Goal: Task Accomplishment & Management: Use online tool/utility

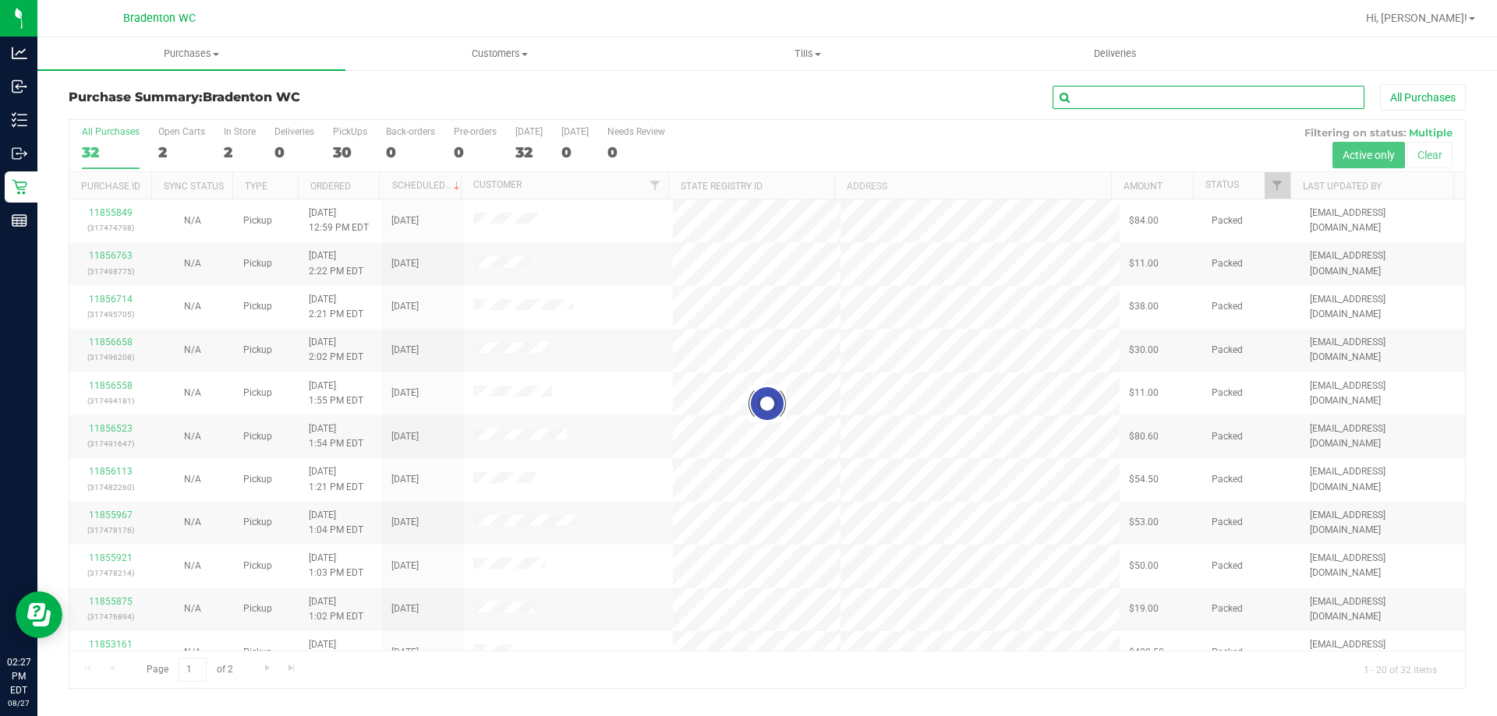
click at [1117, 97] on input "text" at bounding box center [1208, 97] width 312 height 23
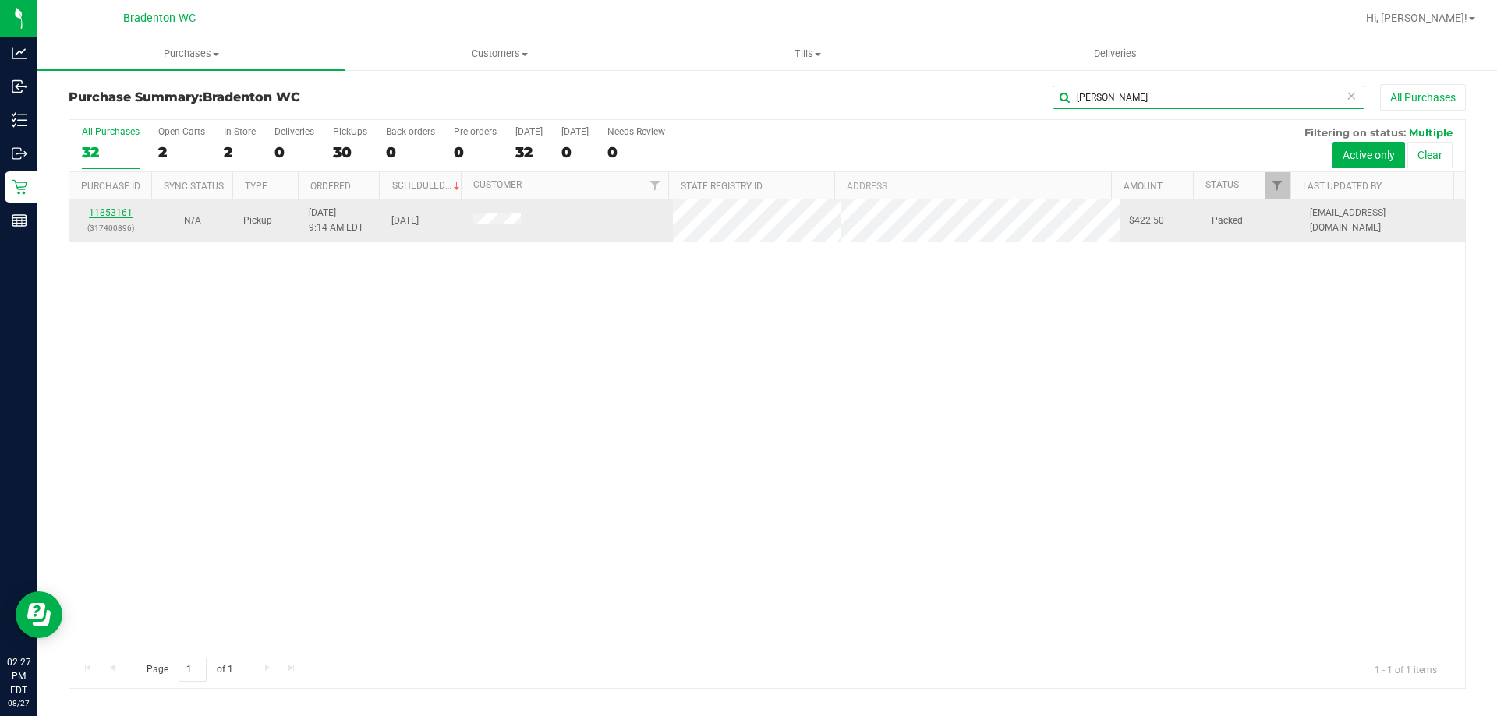
type input "sheri"
click at [119, 211] on link "11853161" at bounding box center [111, 212] width 44 height 11
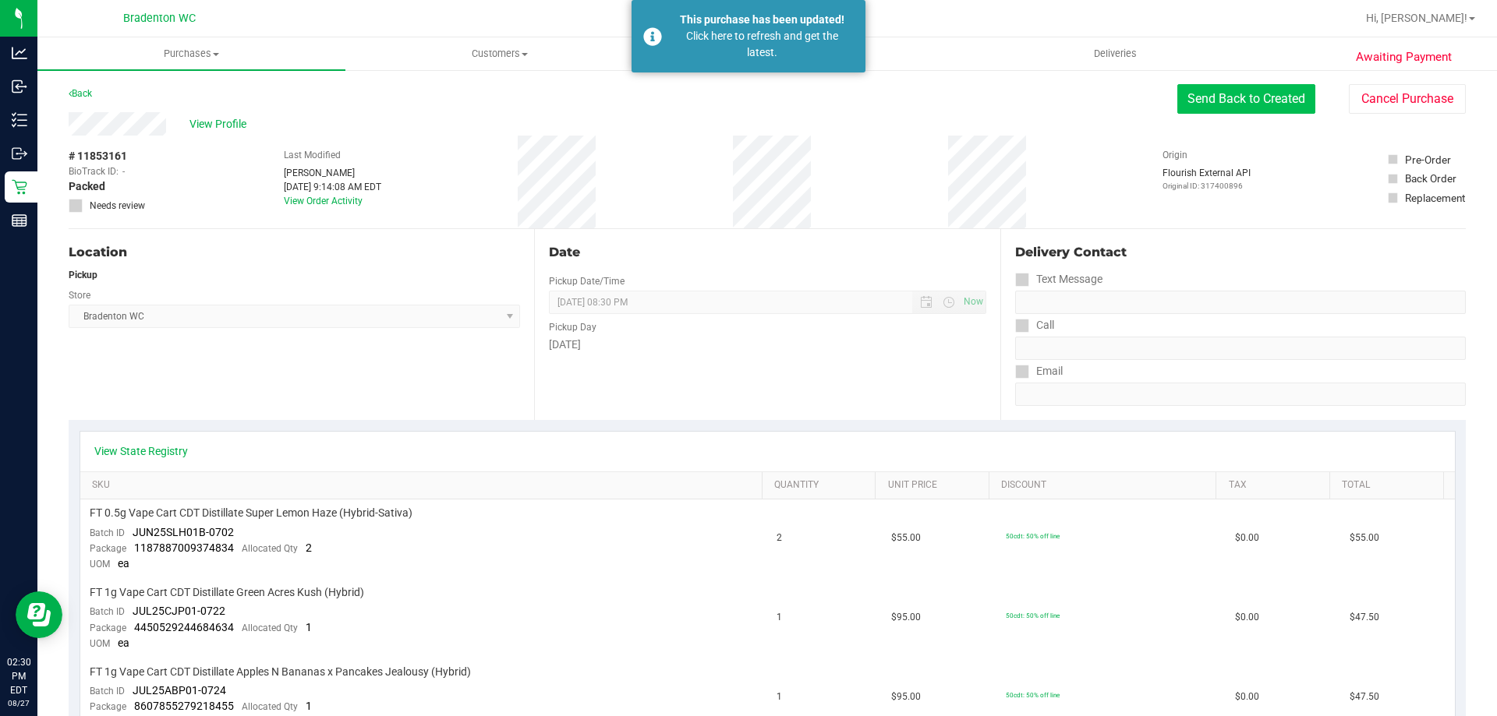
click at [1190, 99] on button "Send Back to Created" at bounding box center [1246, 99] width 138 height 30
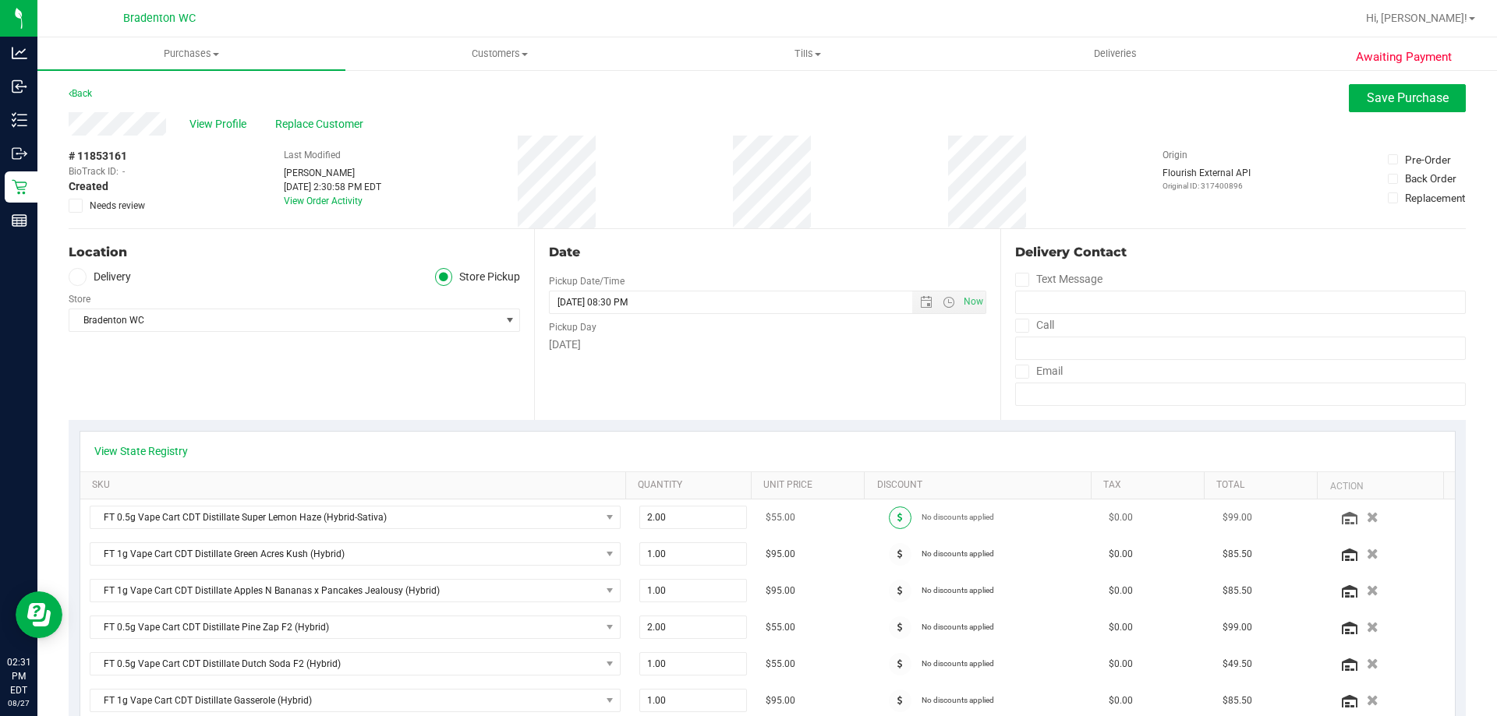
click at [889, 513] on span at bounding box center [900, 518] width 23 height 23
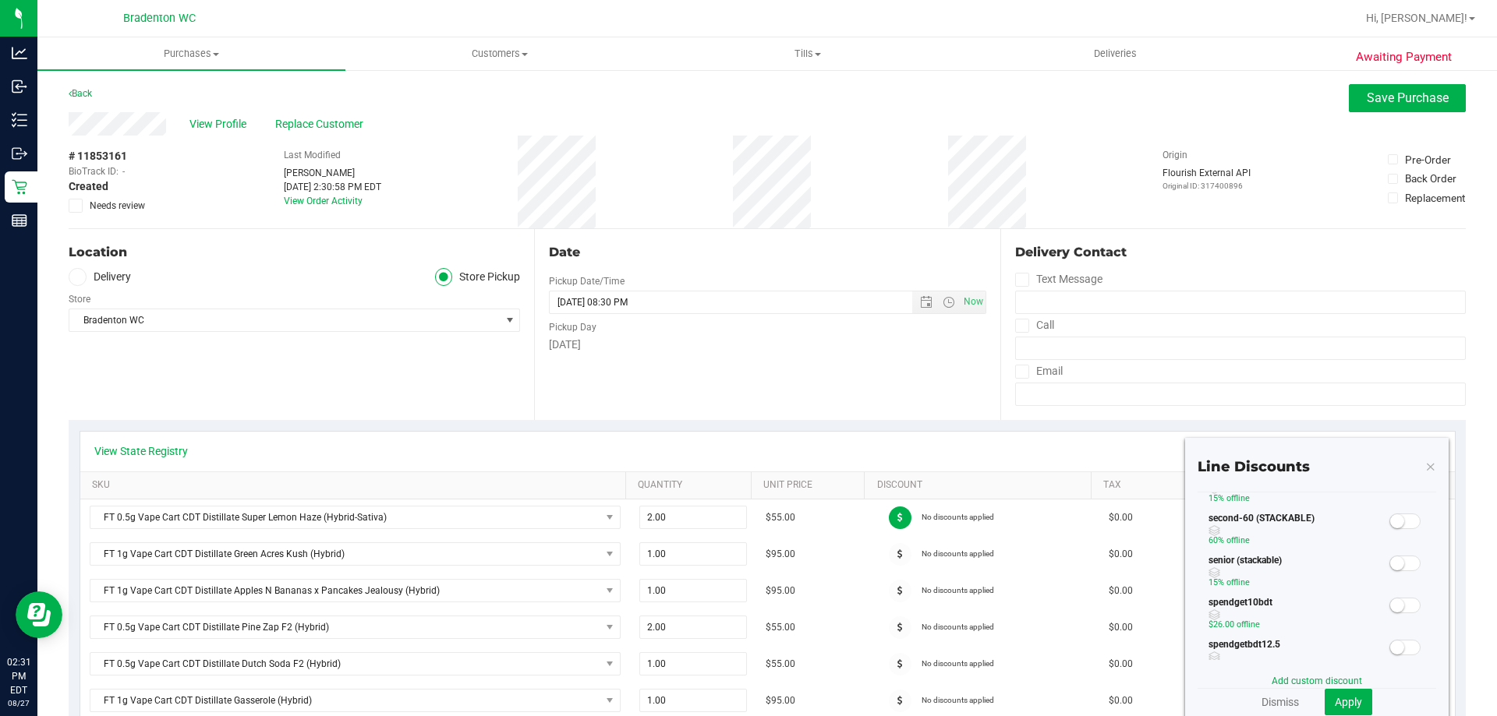
scroll to position [312, 0]
click at [1425, 461] on icon at bounding box center [1430, 466] width 11 height 19
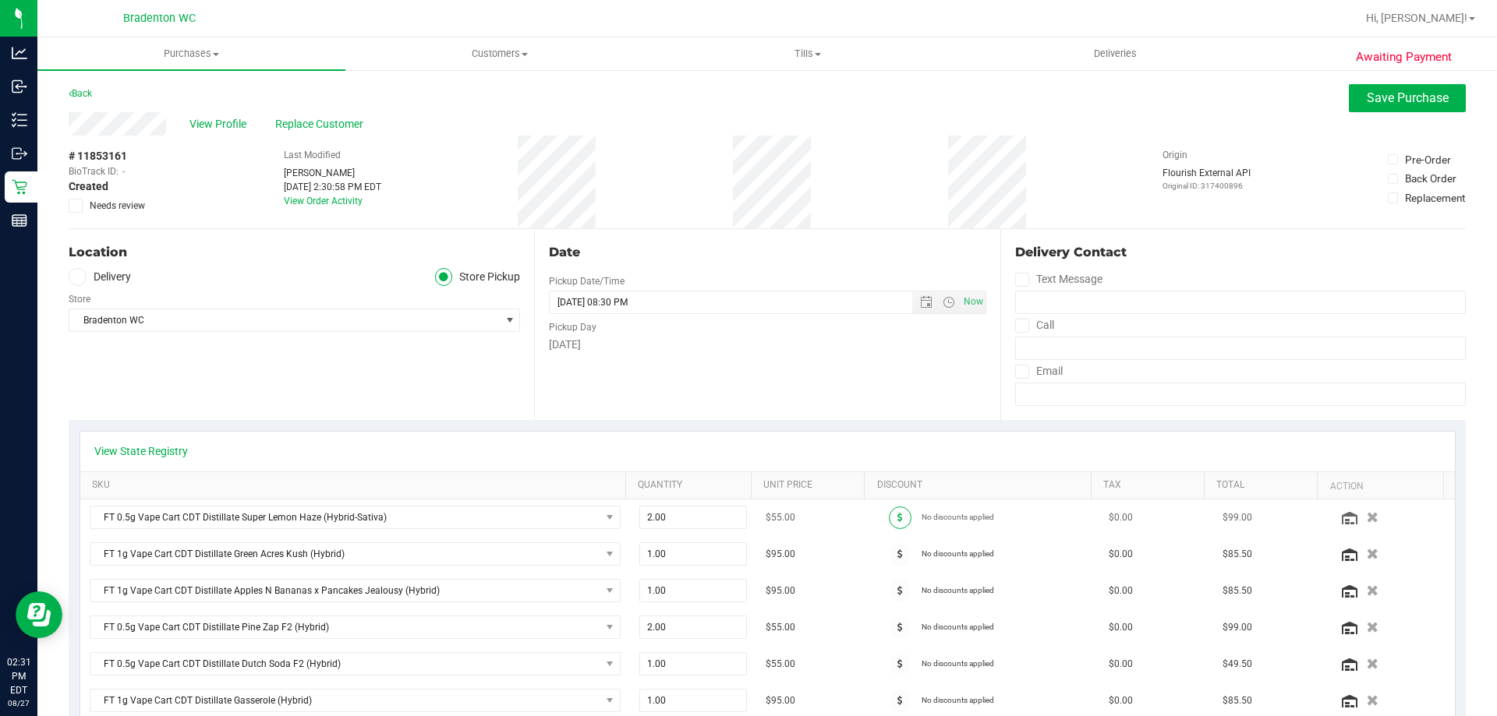
click at [893, 511] on span at bounding box center [900, 518] width 23 height 23
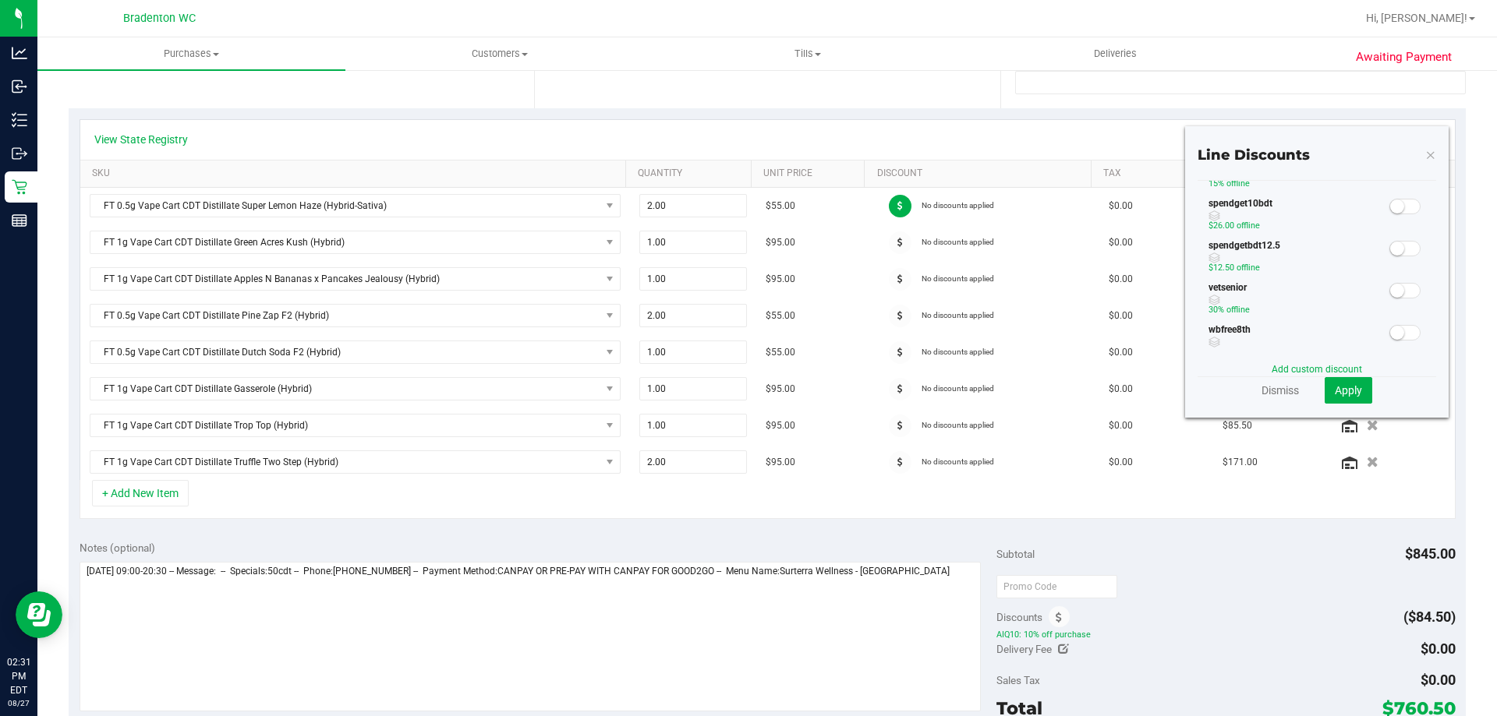
scroll to position [314, 0]
click at [1425, 148] on icon at bounding box center [1430, 154] width 11 height 19
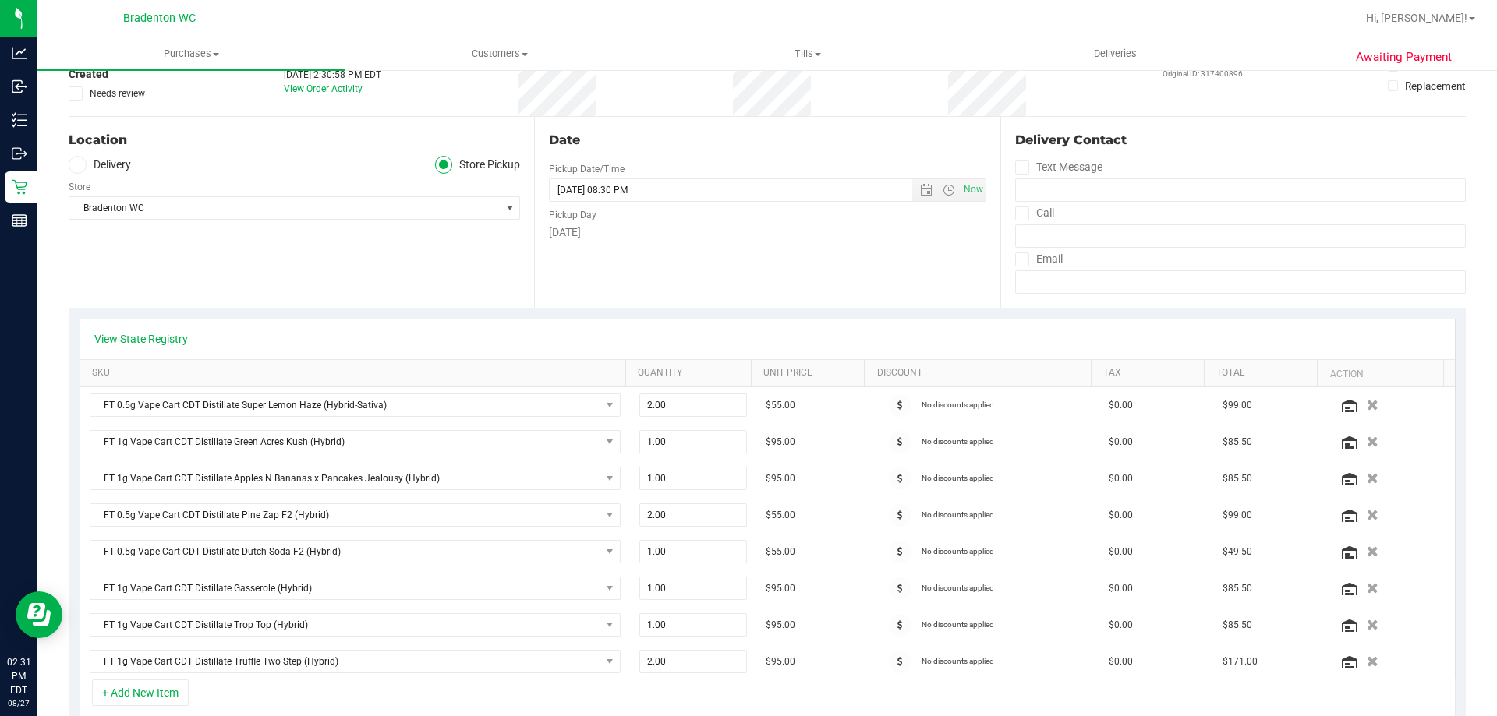
scroll to position [0, 0]
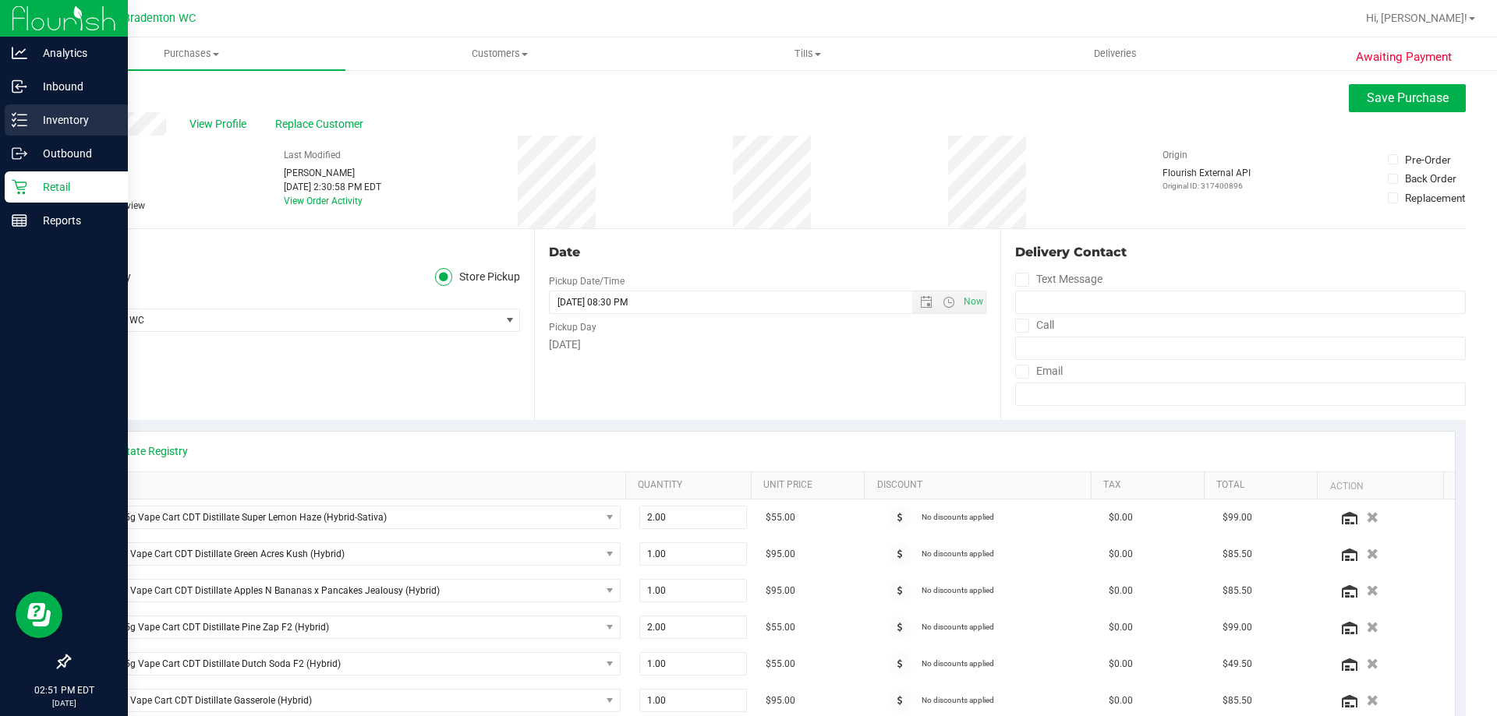
click at [76, 117] on p "Inventory" at bounding box center [74, 120] width 94 height 19
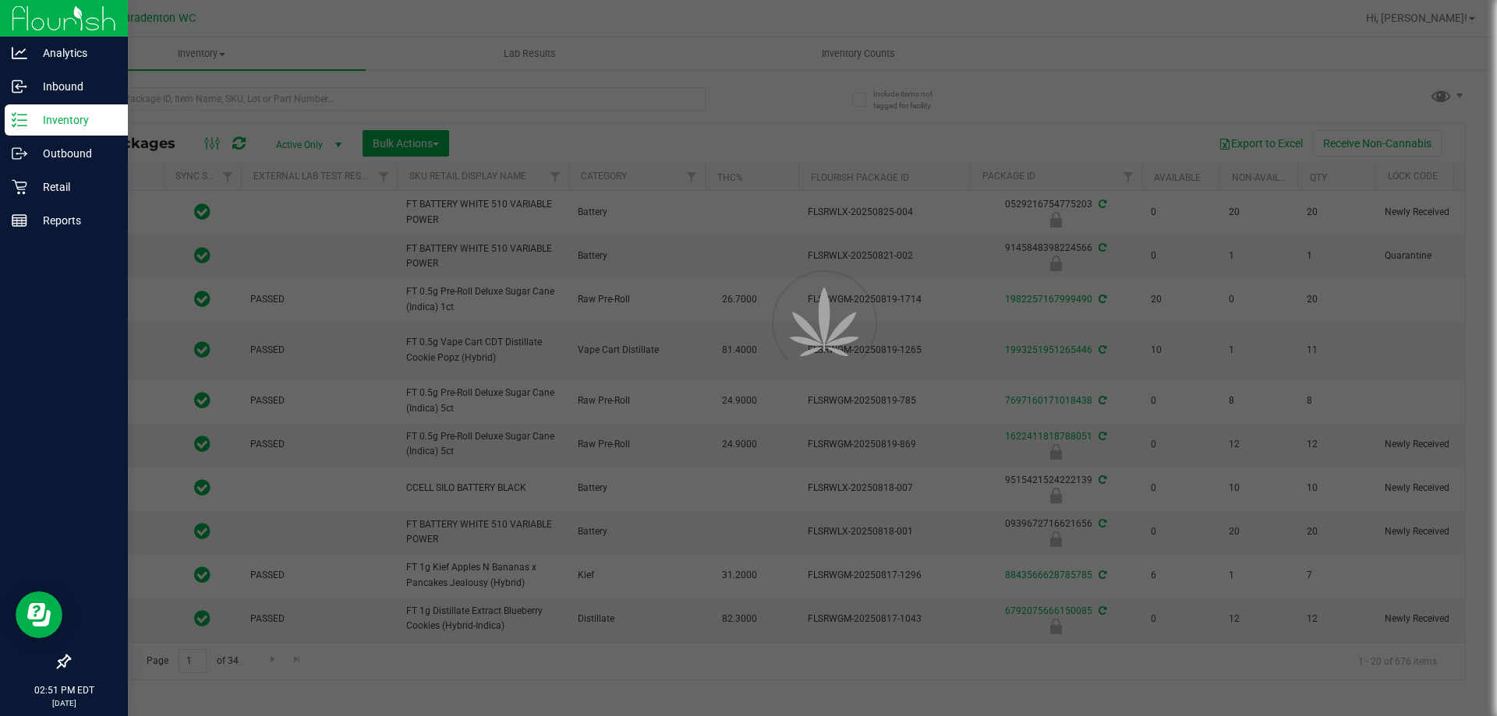
drag, startPoint x: 210, startPoint y: 110, endPoint x: 215, endPoint y: 90, distance: 20.0
click at [215, 90] on div at bounding box center [748, 358] width 1497 height 716
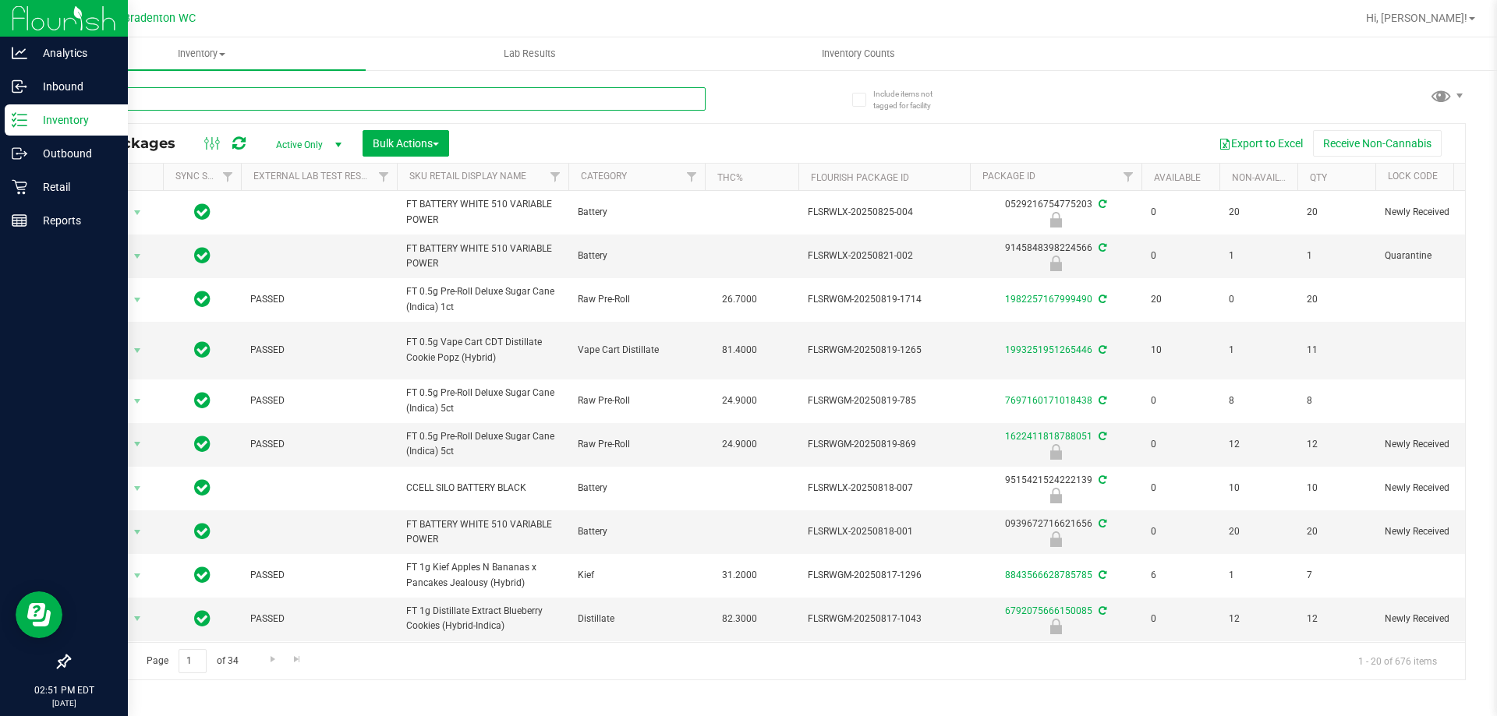
click at [216, 90] on input "text" at bounding box center [387, 98] width 637 height 23
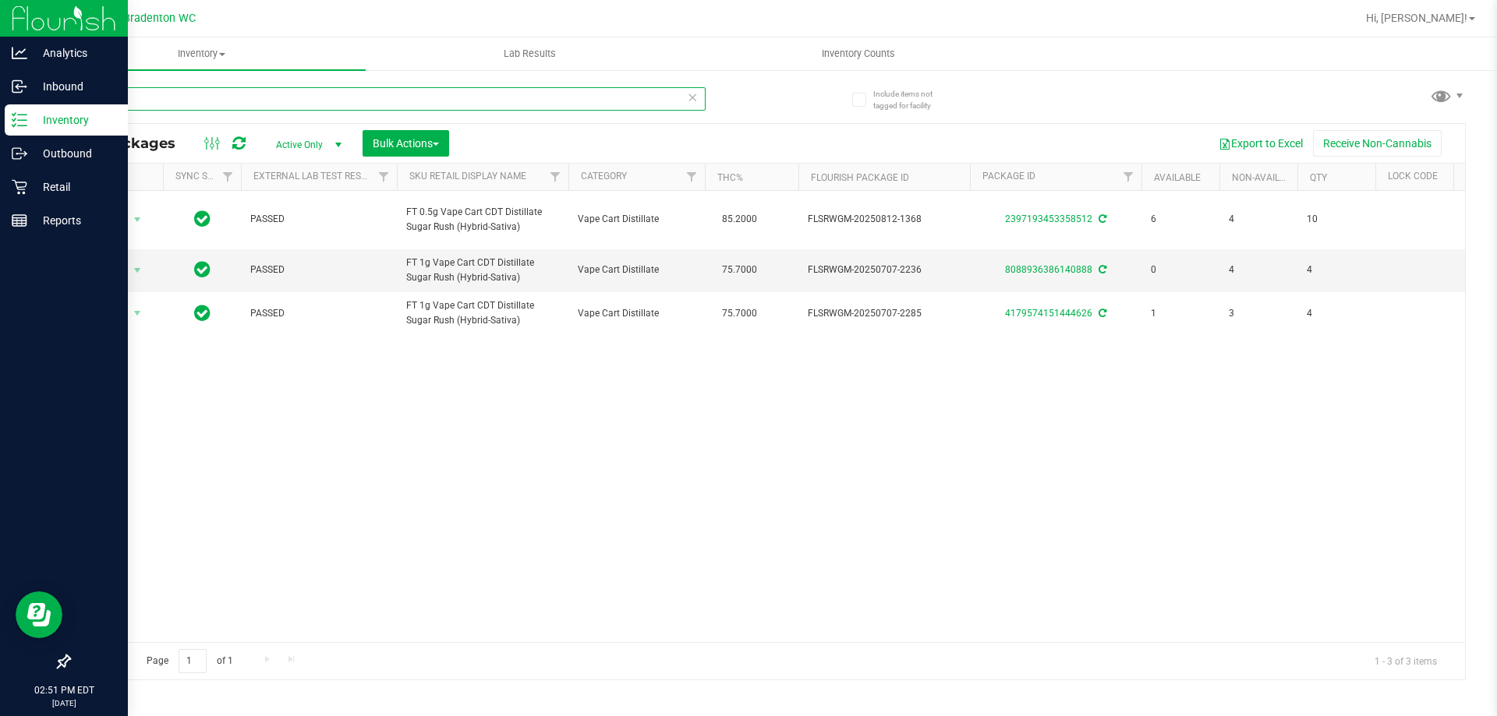
drag, startPoint x: 161, startPoint y: 101, endPoint x: 0, endPoint y: 28, distance: 176.5
click at [0, 37] on div "Analytics Inbound Inventory Outbound Retail Reports 02:51 PM EDT 08/27/2025 08/…" at bounding box center [748, 358] width 1497 height 716
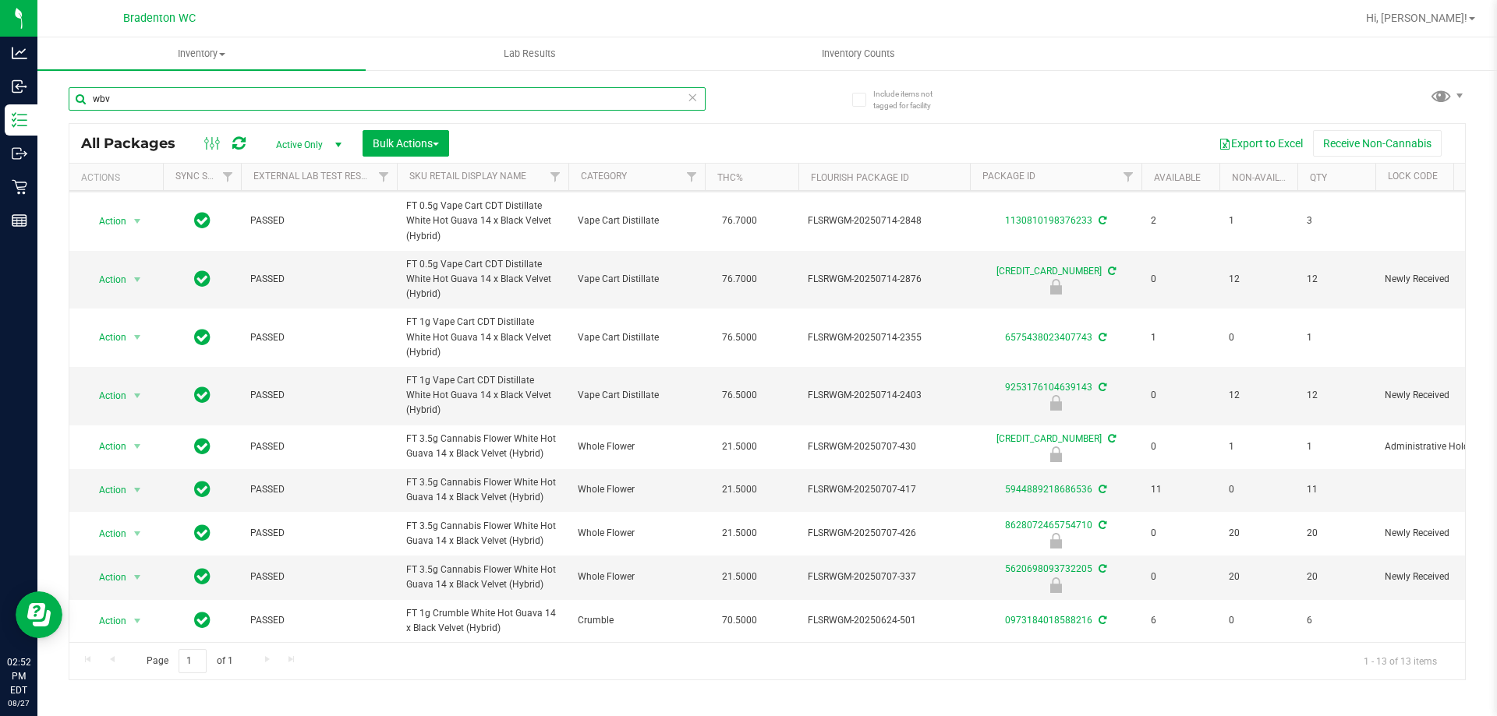
scroll to position [184, 0]
type input "wbv"
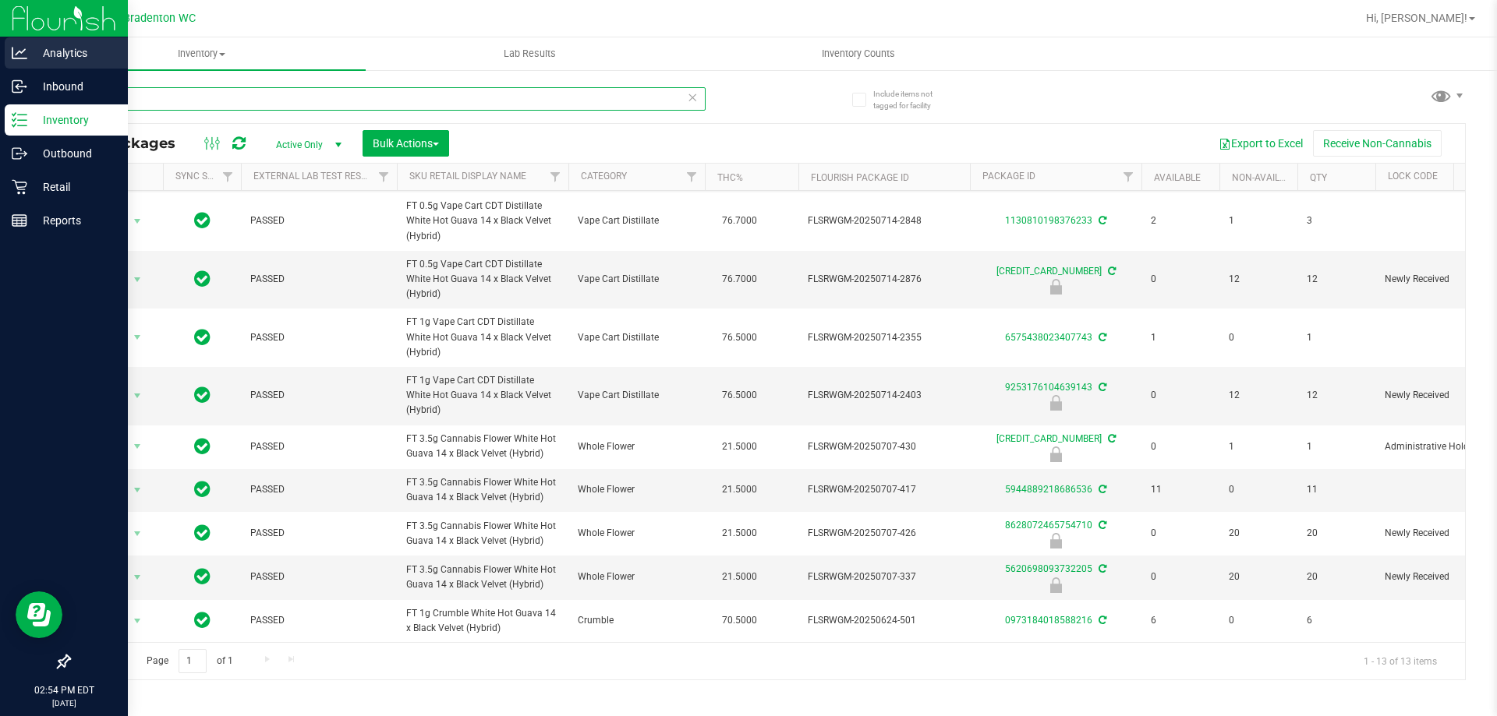
drag, startPoint x: 134, startPoint y: 102, endPoint x: 0, endPoint y: 46, distance: 145.3
click at [0, 111] on div "Analytics Inbound Inventory Outbound Retail Reports 02:54 PM EDT 08/27/2025 08/…" at bounding box center [748, 358] width 1497 height 716
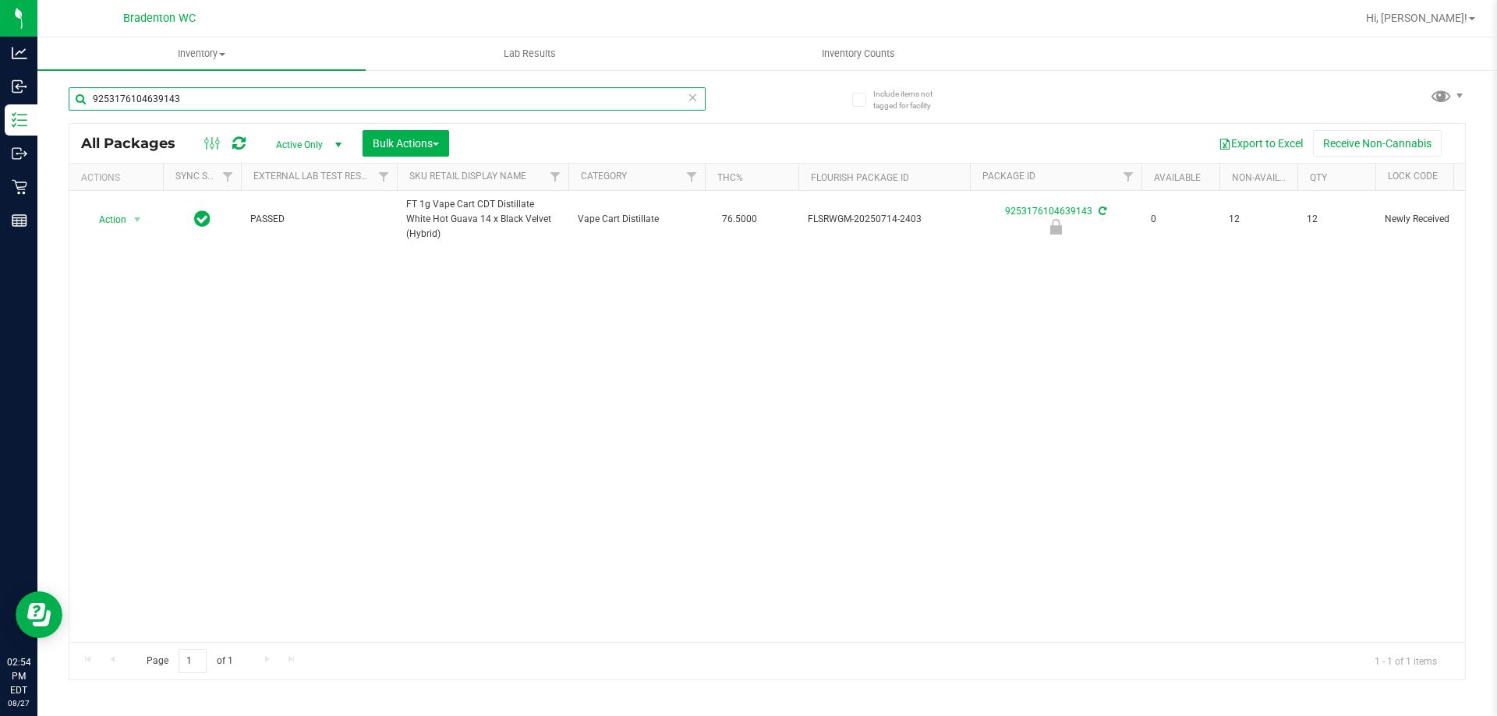
type input "9253176104639143"
click at [475, 460] on div "Action Action Edit attributes Global inventory Locate package Package audit log…" at bounding box center [766, 416] width 1395 height 451
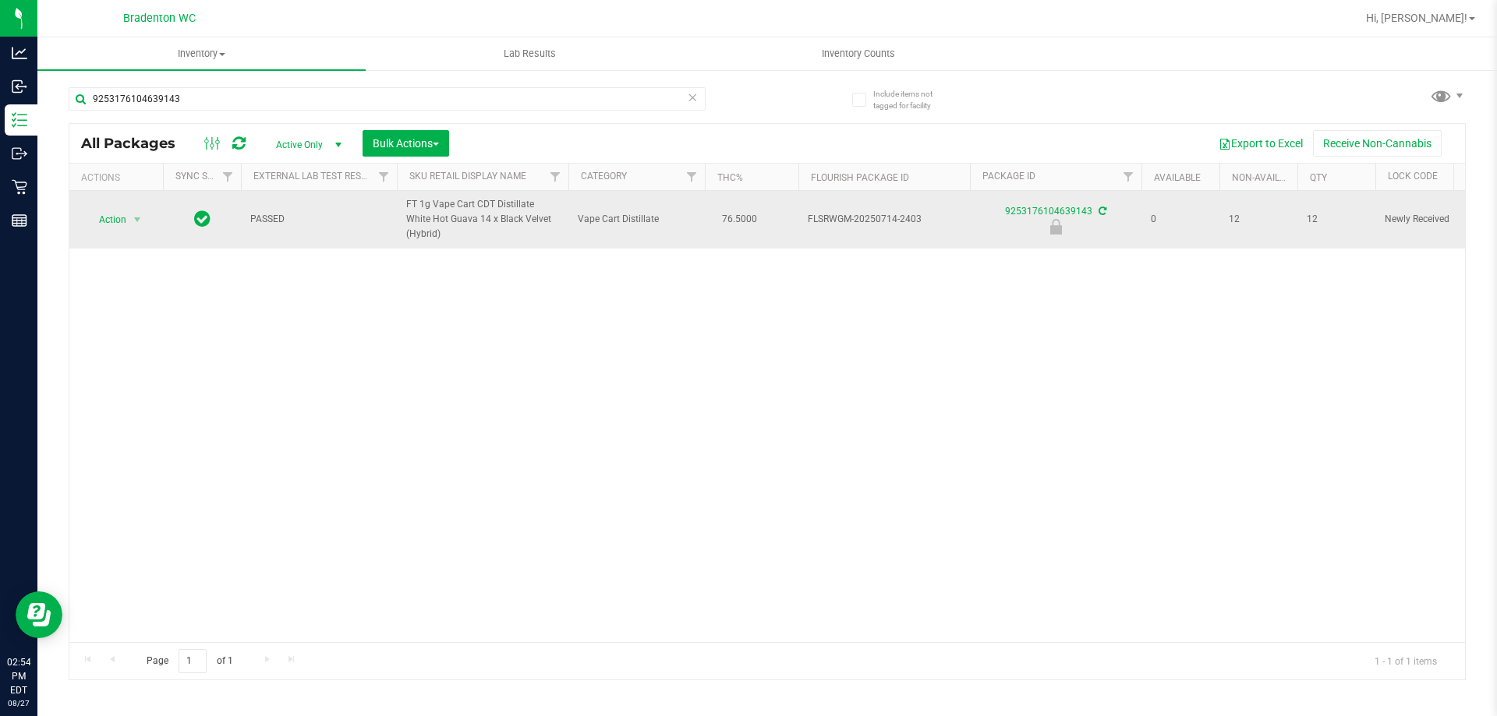
click at [105, 224] on span "Action" at bounding box center [106, 220] width 42 height 22
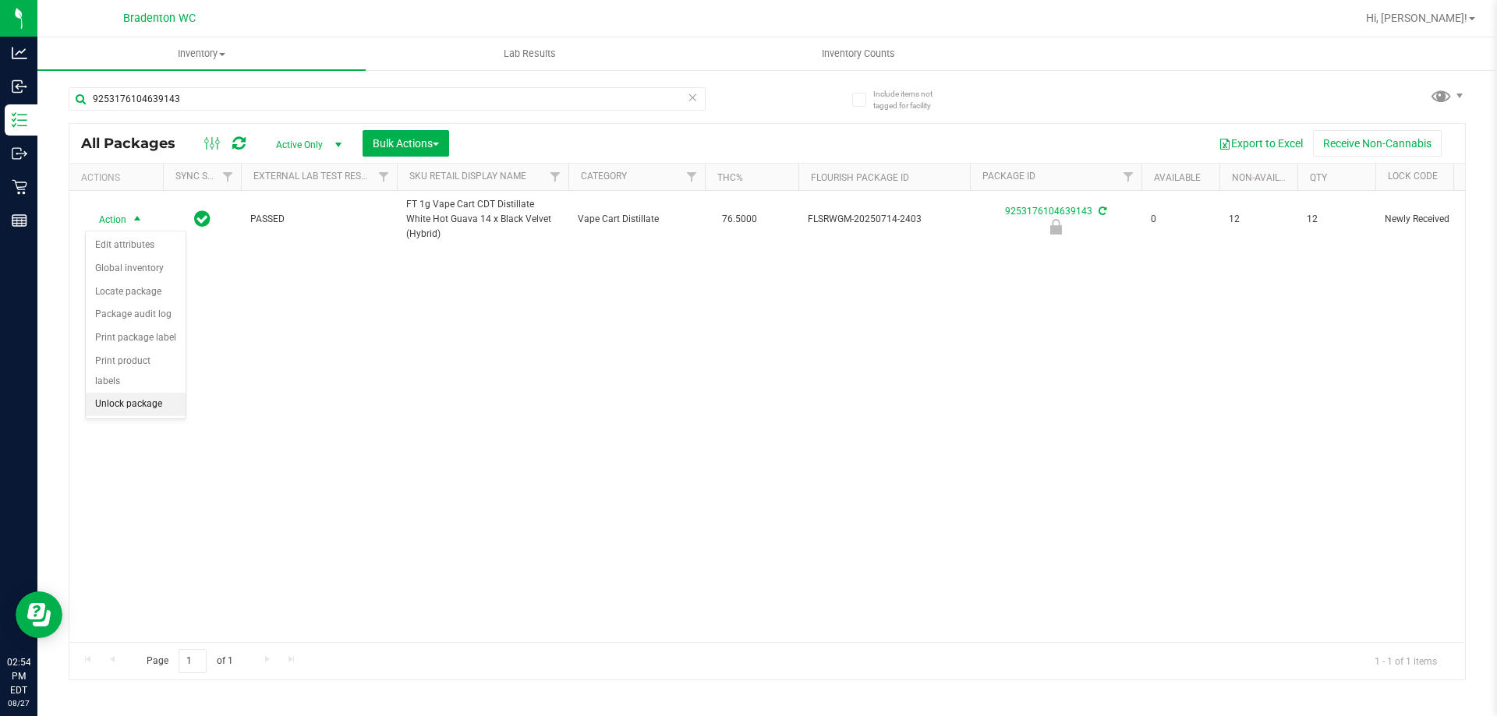
click at [111, 394] on li "Unlock package" at bounding box center [136, 404] width 100 height 23
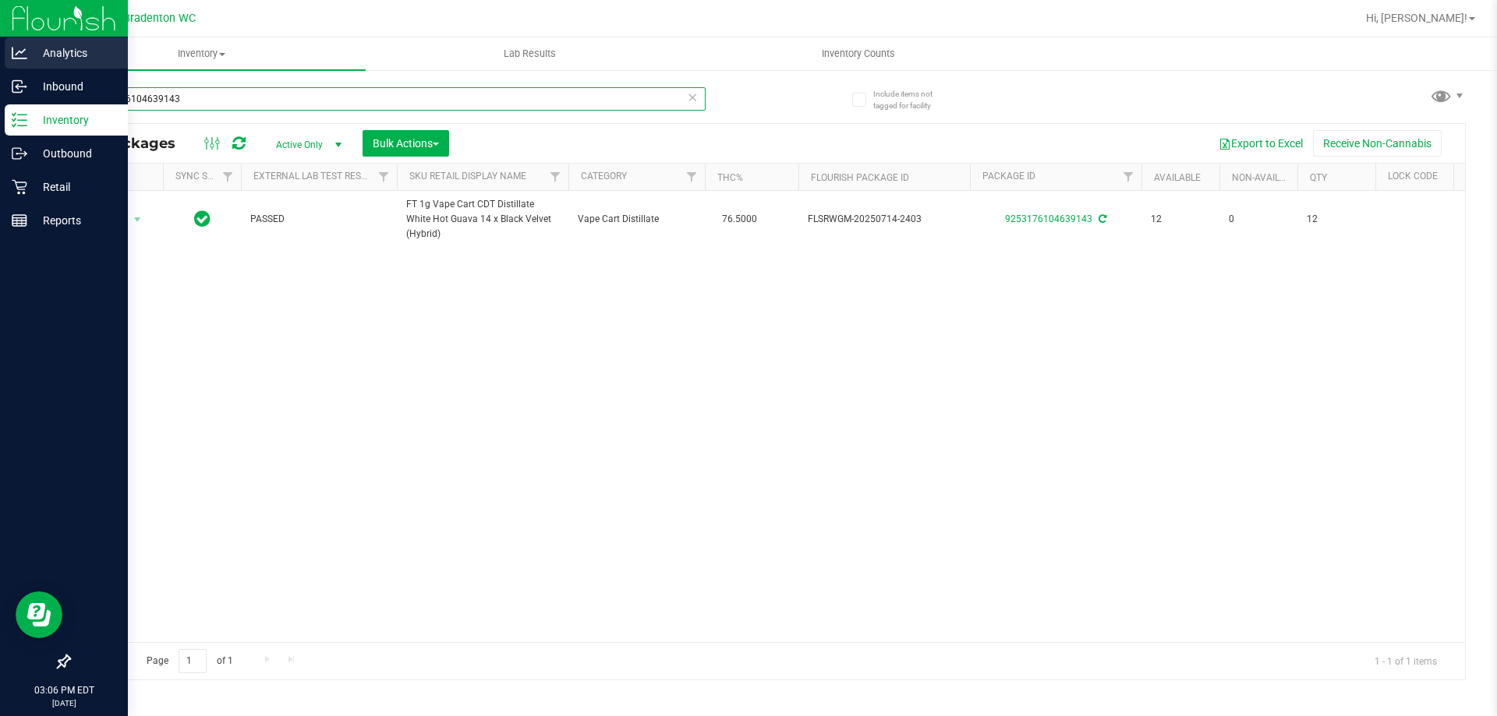
drag, startPoint x: 200, startPoint y: 103, endPoint x: 0, endPoint y: 62, distance: 203.8
click at [0, 69] on div "Analytics Inbound Inventory Outbound Retail Reports 03:06 PM EDT 08/27/2025 08/…" at bounding box center [748, 358] width 1497 height 716
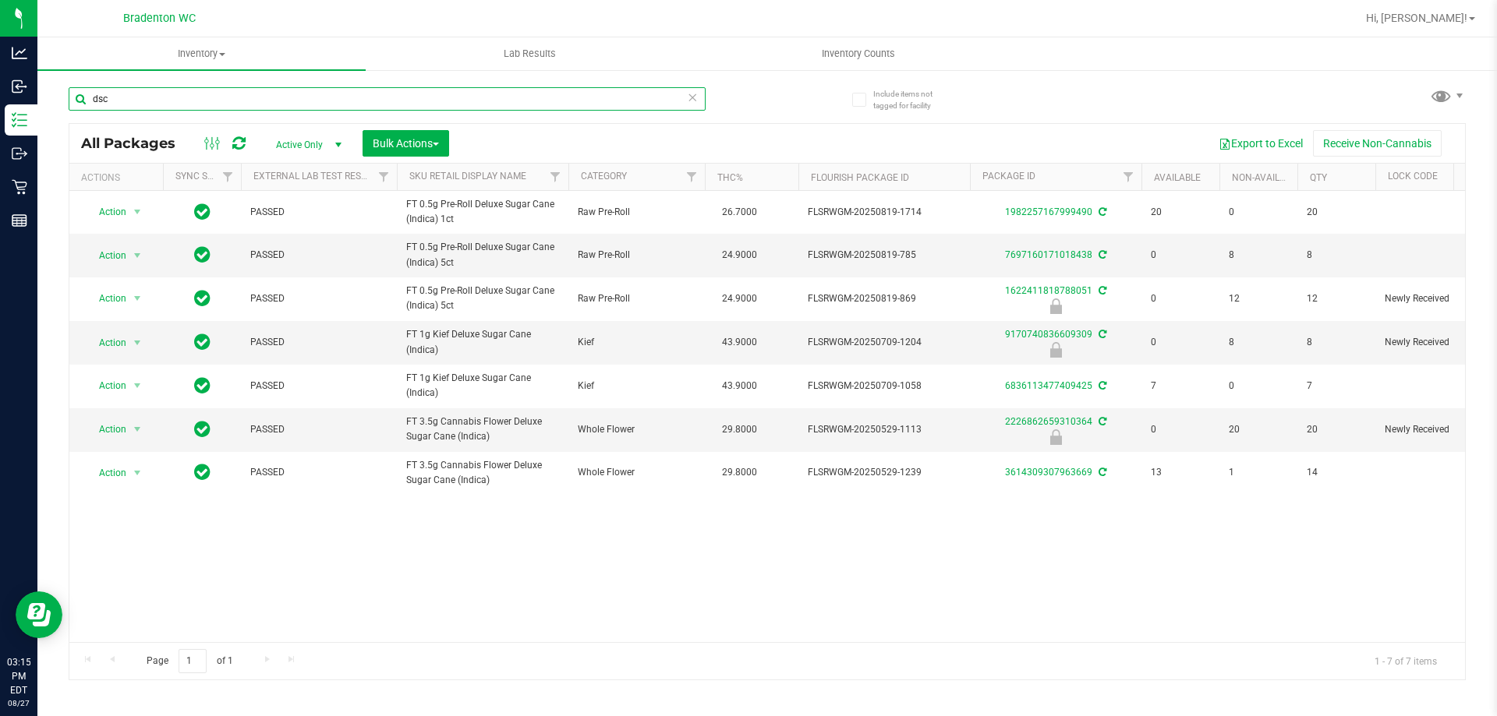
type input "dsc"
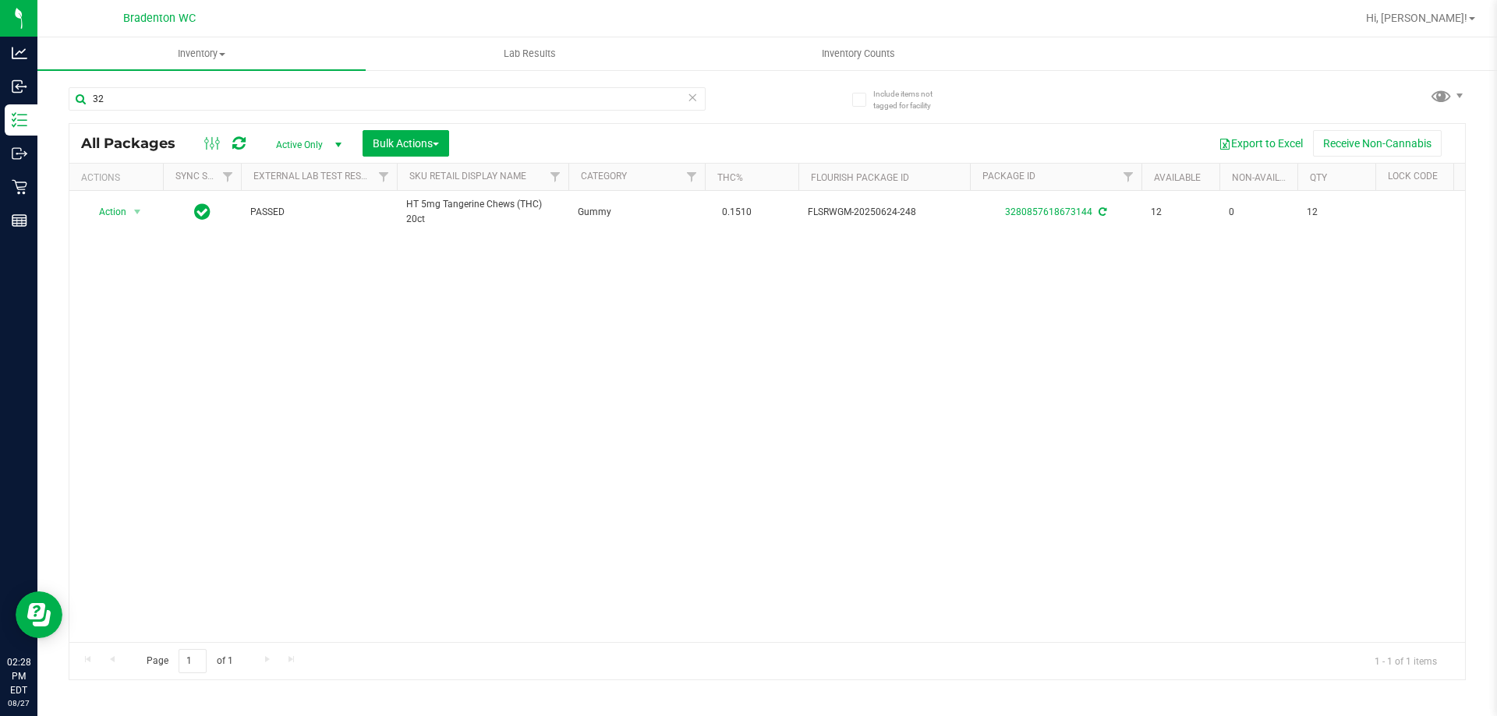
type input "3"
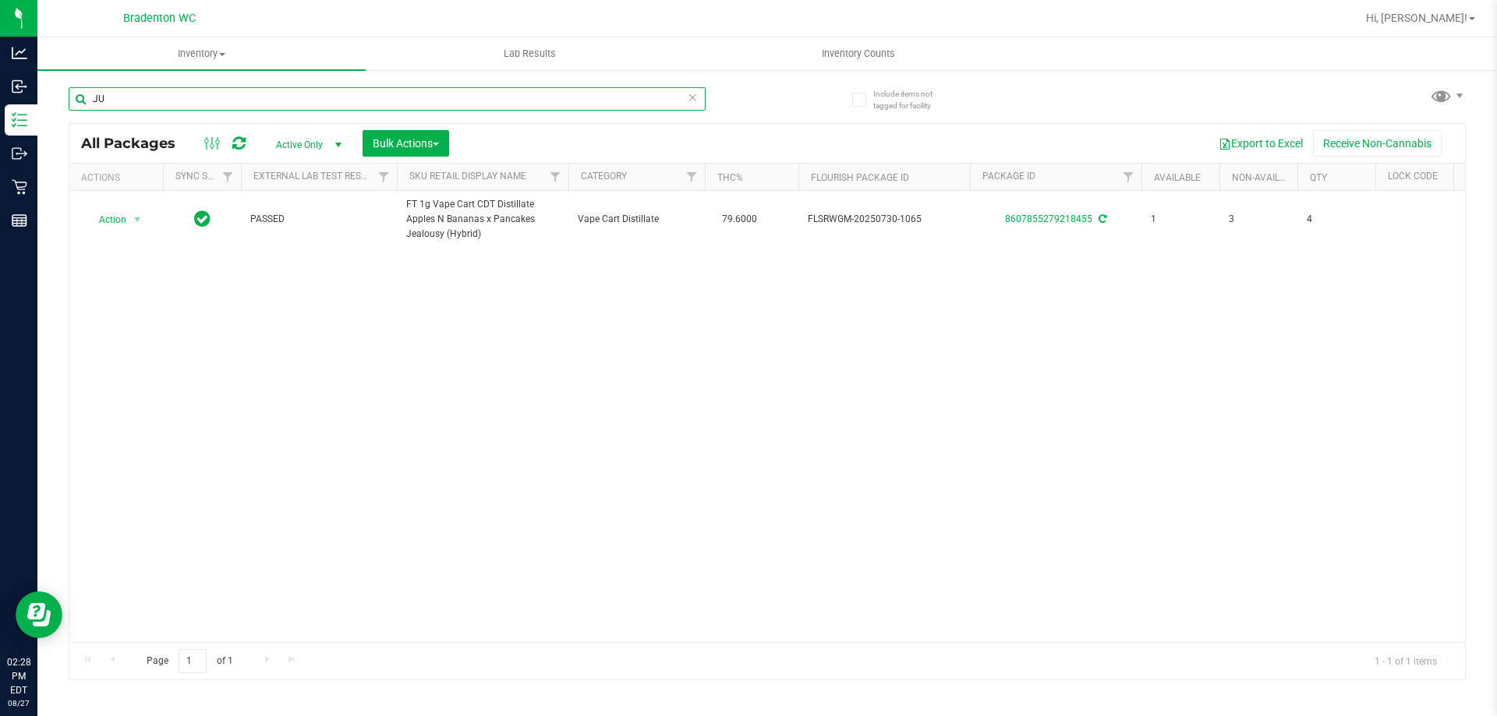
type input "J"
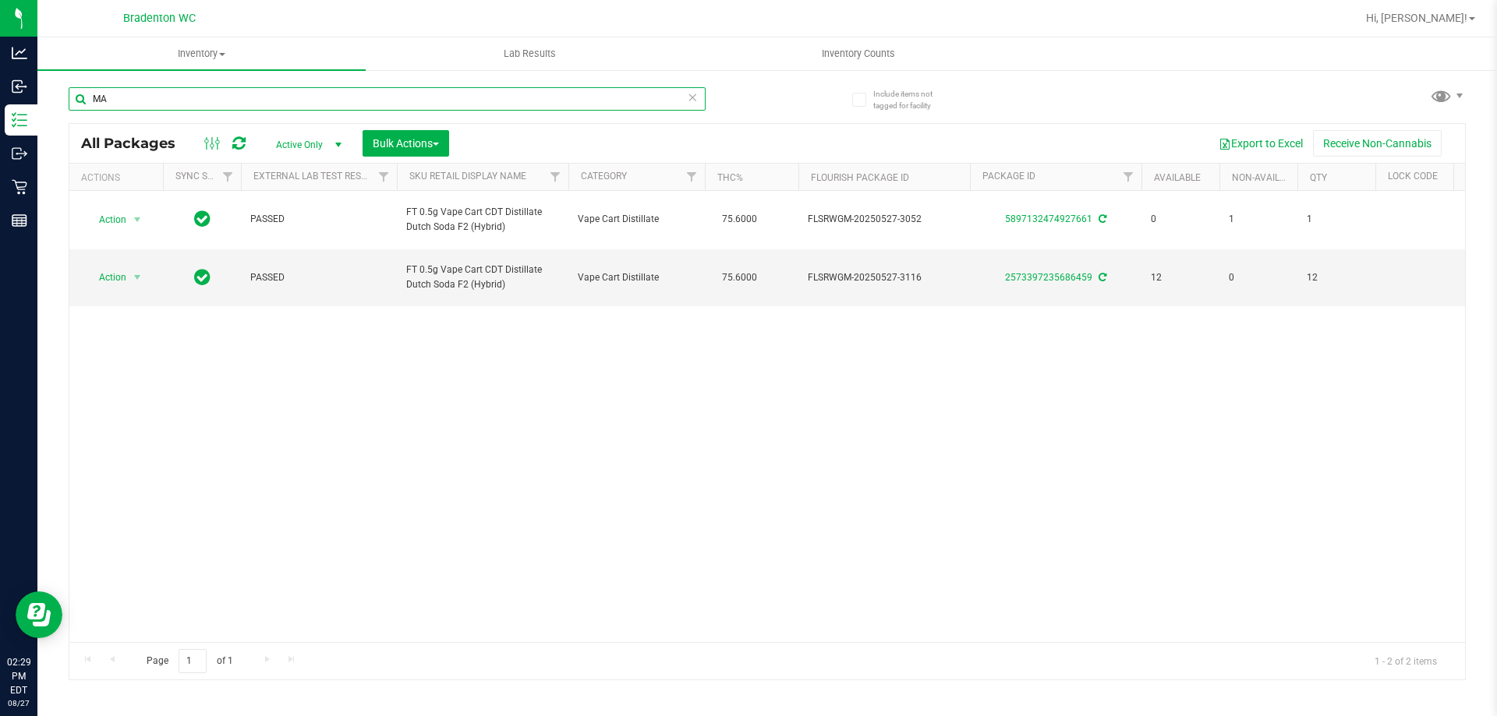
type input "M"
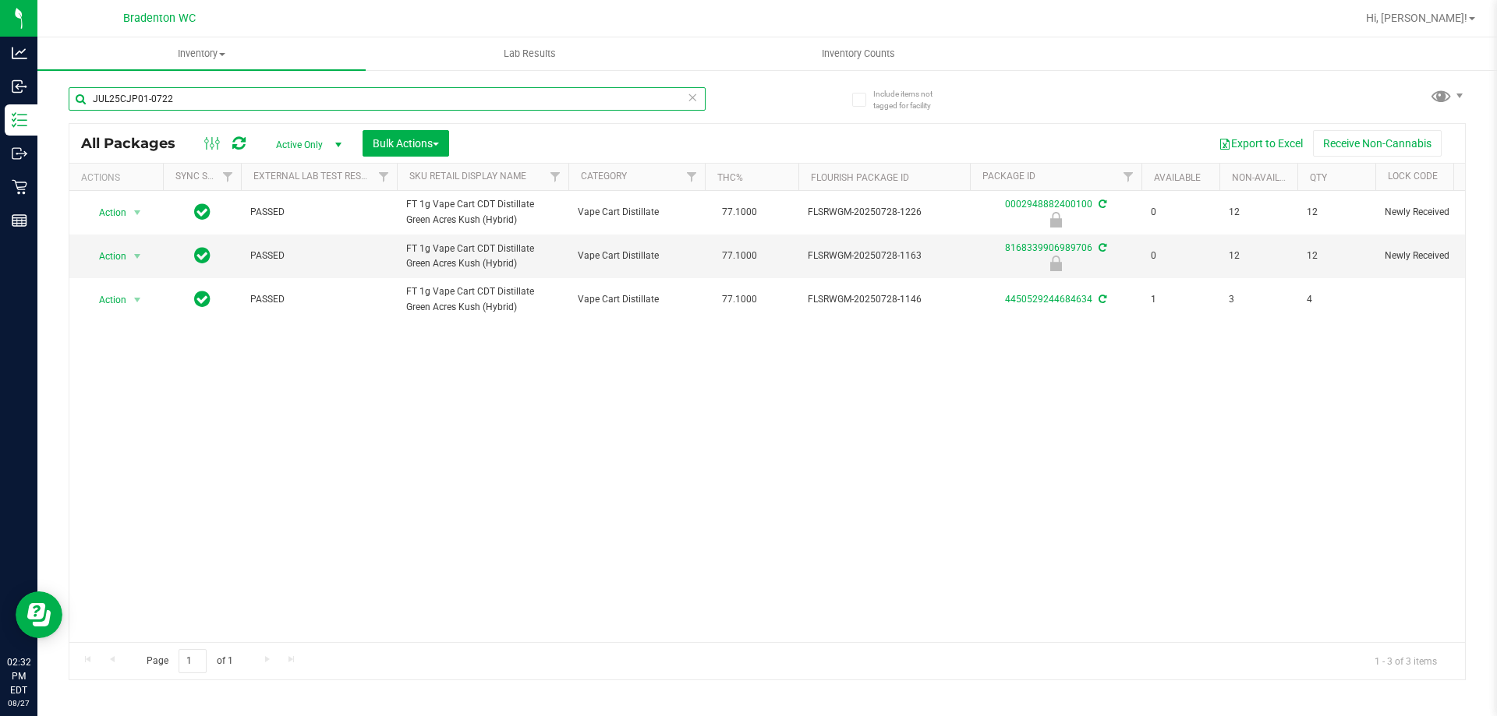
click at [231, 100] on input "JUL25CJP01-0722" at bounding box center [387, 98] width 637 height 23
type input "J"
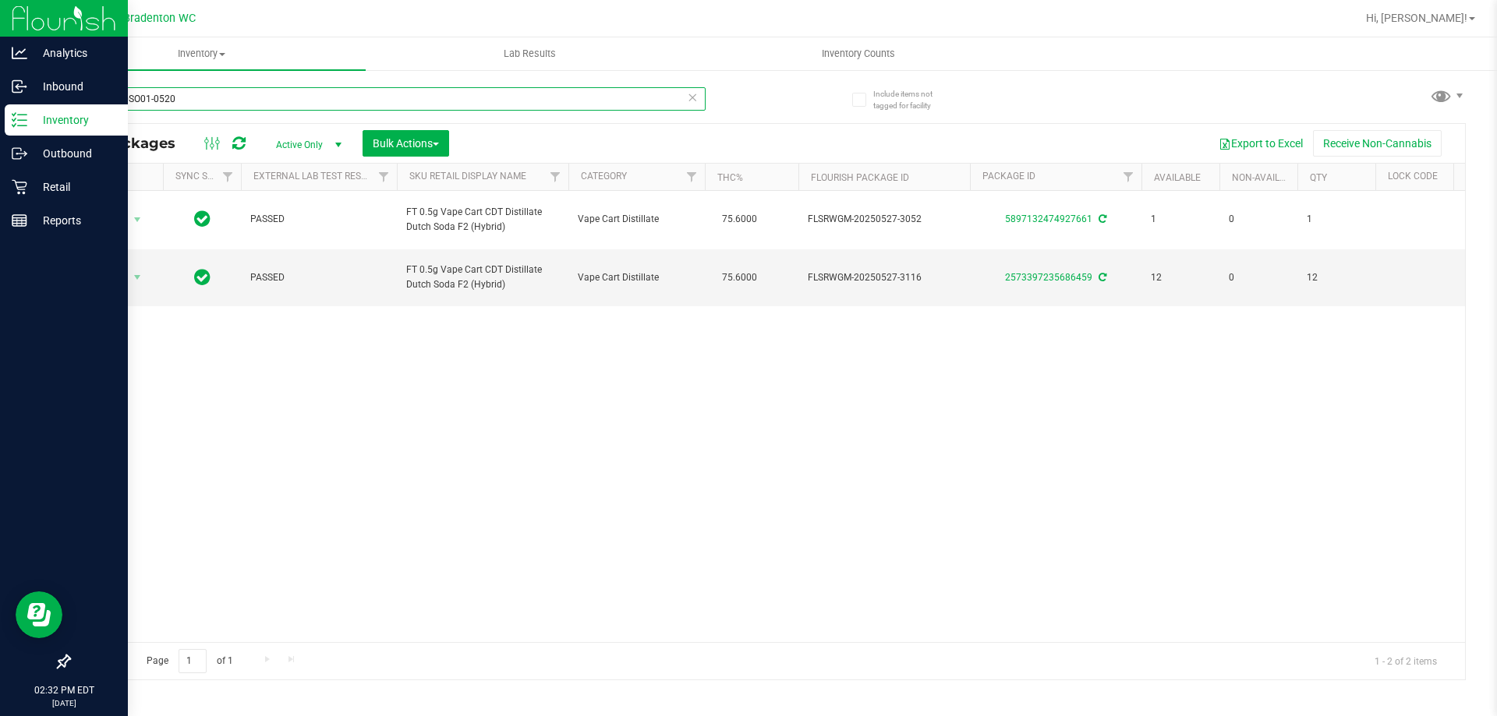
type input "MAY25DSO01-0520"
drag, startPoint x: 214, startPoint y: 101, endPoint x: 0, endPoint y: 105, distance: 213.6
click at [0, 87] on div "Analytics Inbound Inventory Outbound Retail Reports 02:32 PM EDT [DATE] 08/27 B…" at bounding box center [748, 358] width 1497 height 716
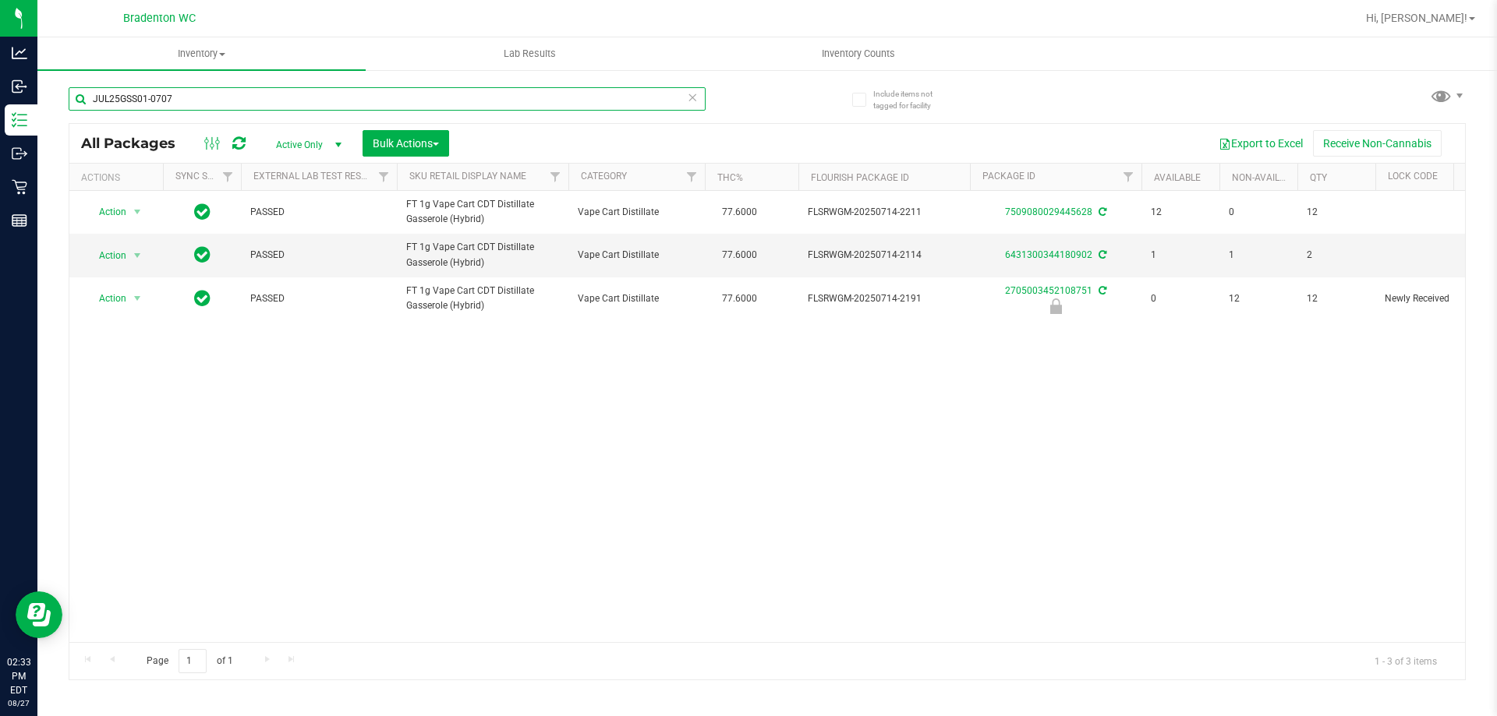
type input "JUL25GSS01-0707"
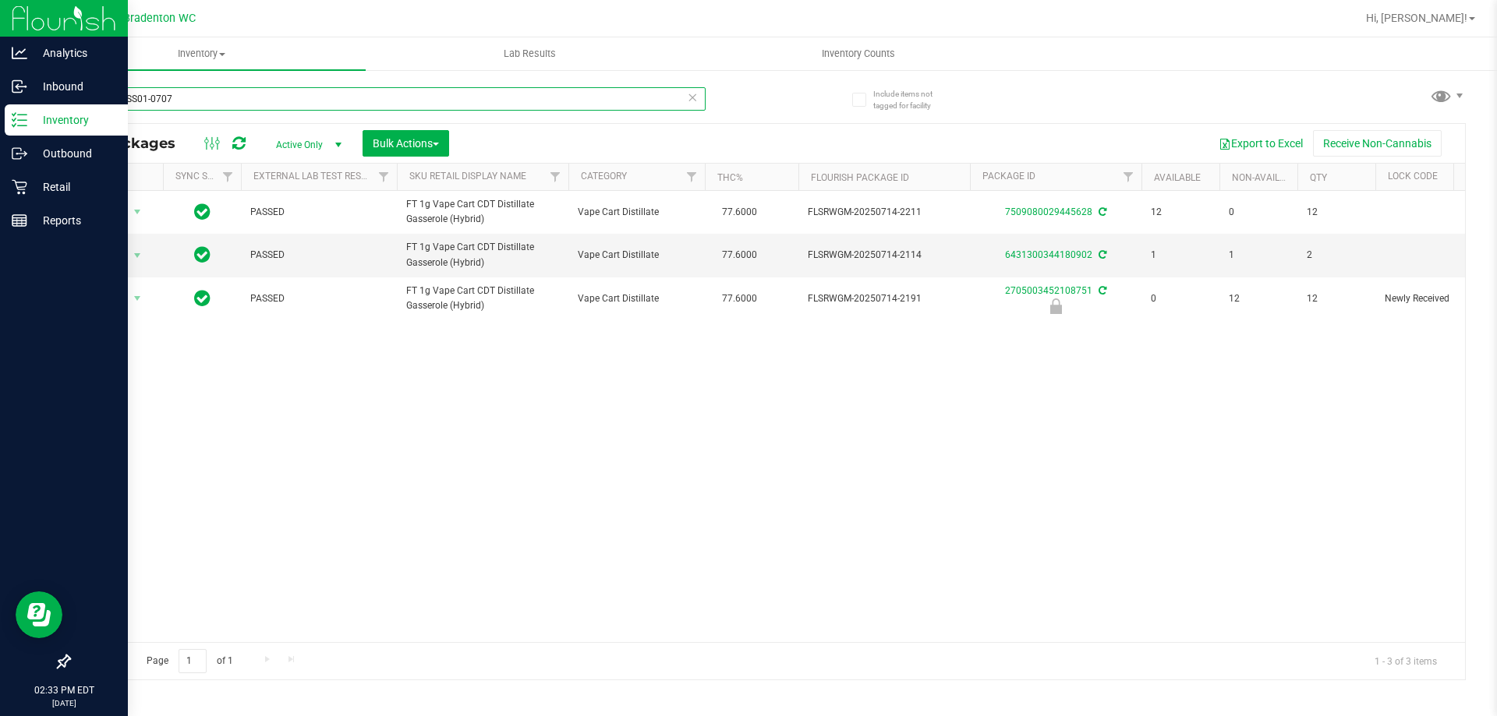
drag, startPoint x: 261, startPoint y: 105, endPoint x: 0, endPoint y: 17, distance: 275.6
click at [0, 35] on div "Analytics Inbound Inventory Outbound Retail Reports 02:33 PM EDT [DATE] 08/27 B…" at bounding box center [748, 358] width 1497 height 716
type input "JUL25T1201-0728"
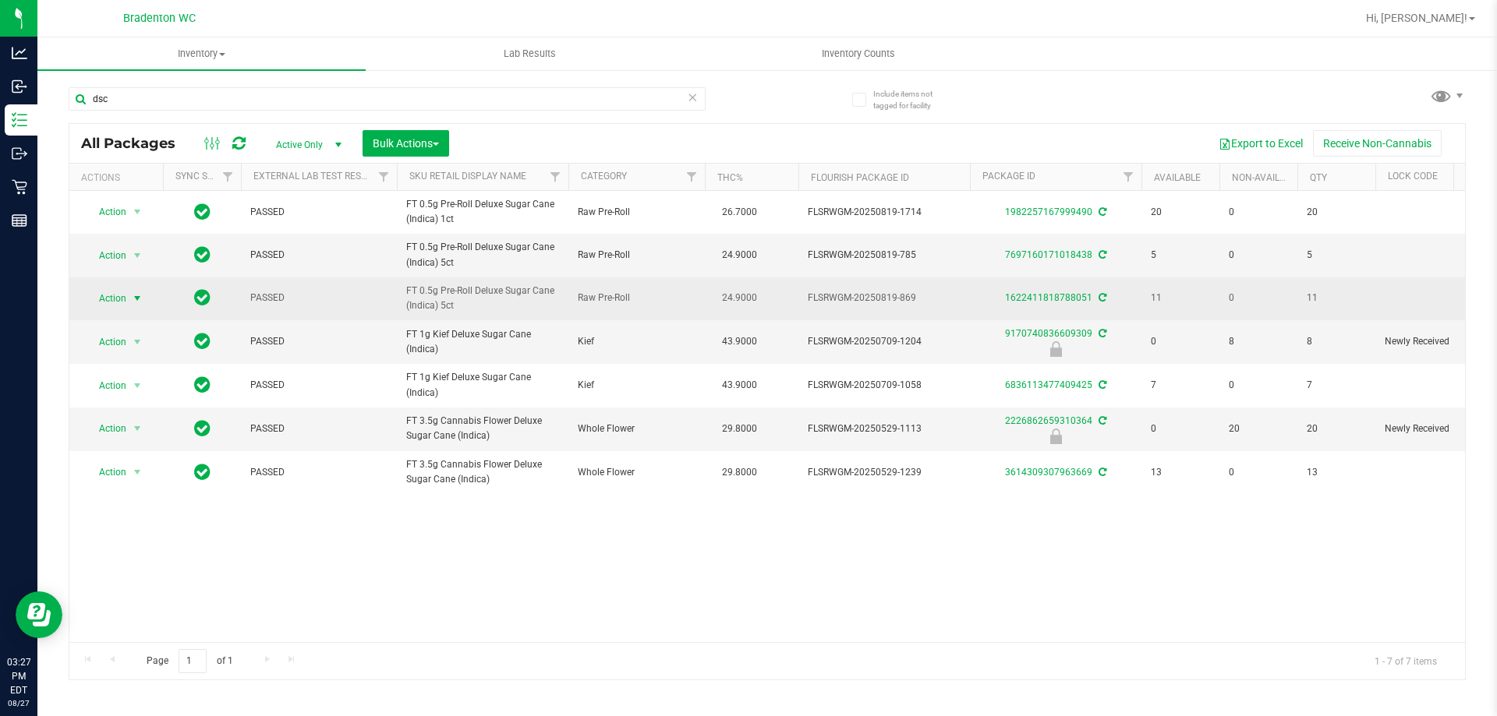
click at [133, 299] on span "select" at bounding box center [137, 298] width 12 height 12
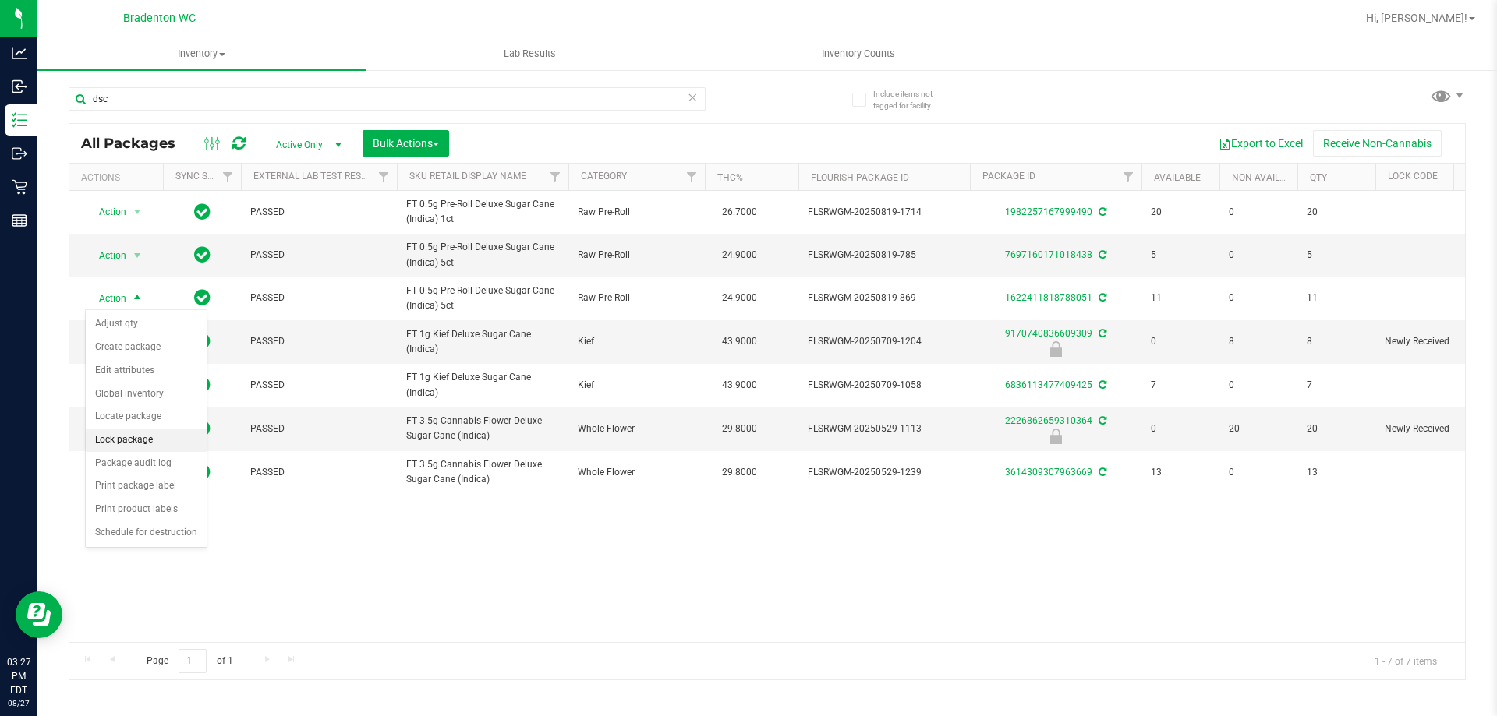
click at [170, 434] on li "Lock package" at bounding box center [146, 440] width 121 height 23
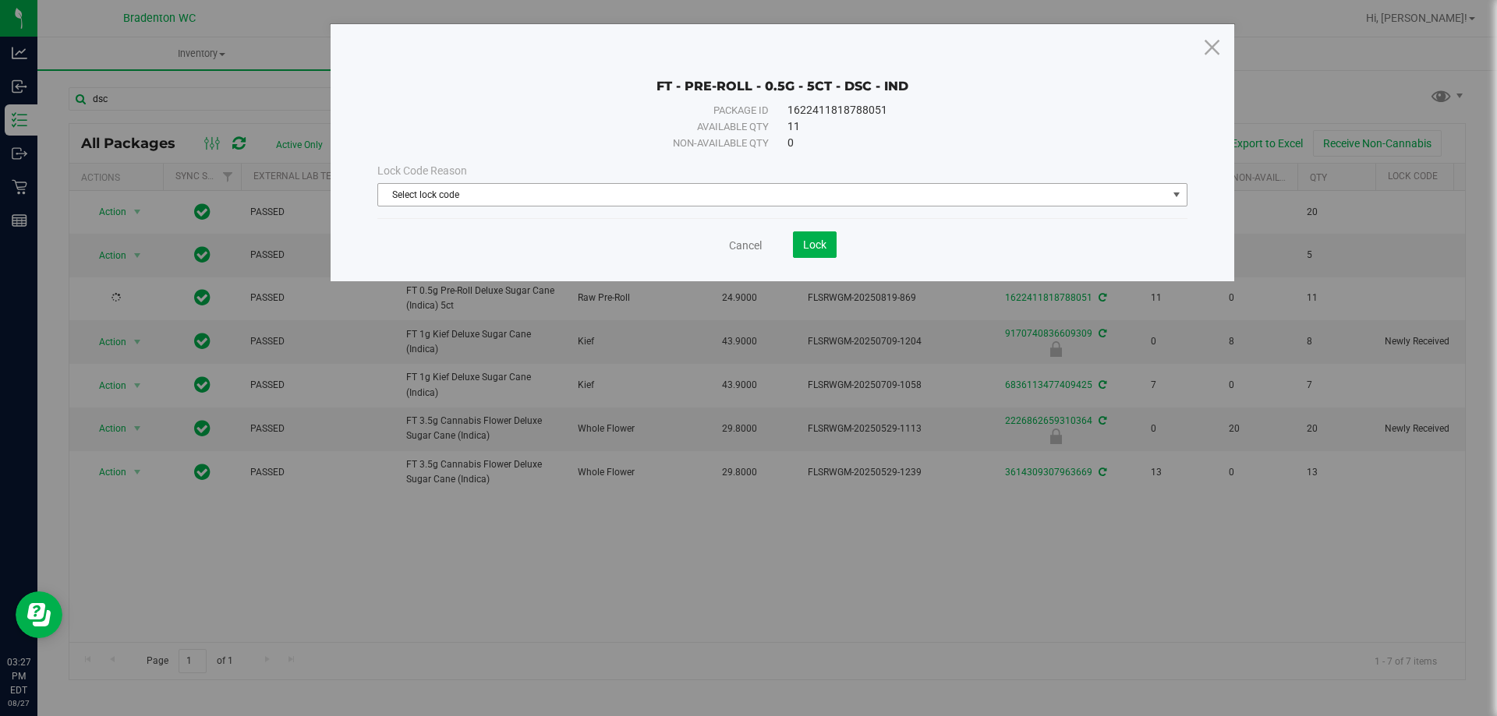
click at [803, 203] on span "Select lock code" at bounding box center [772, 195] width 789 height 22
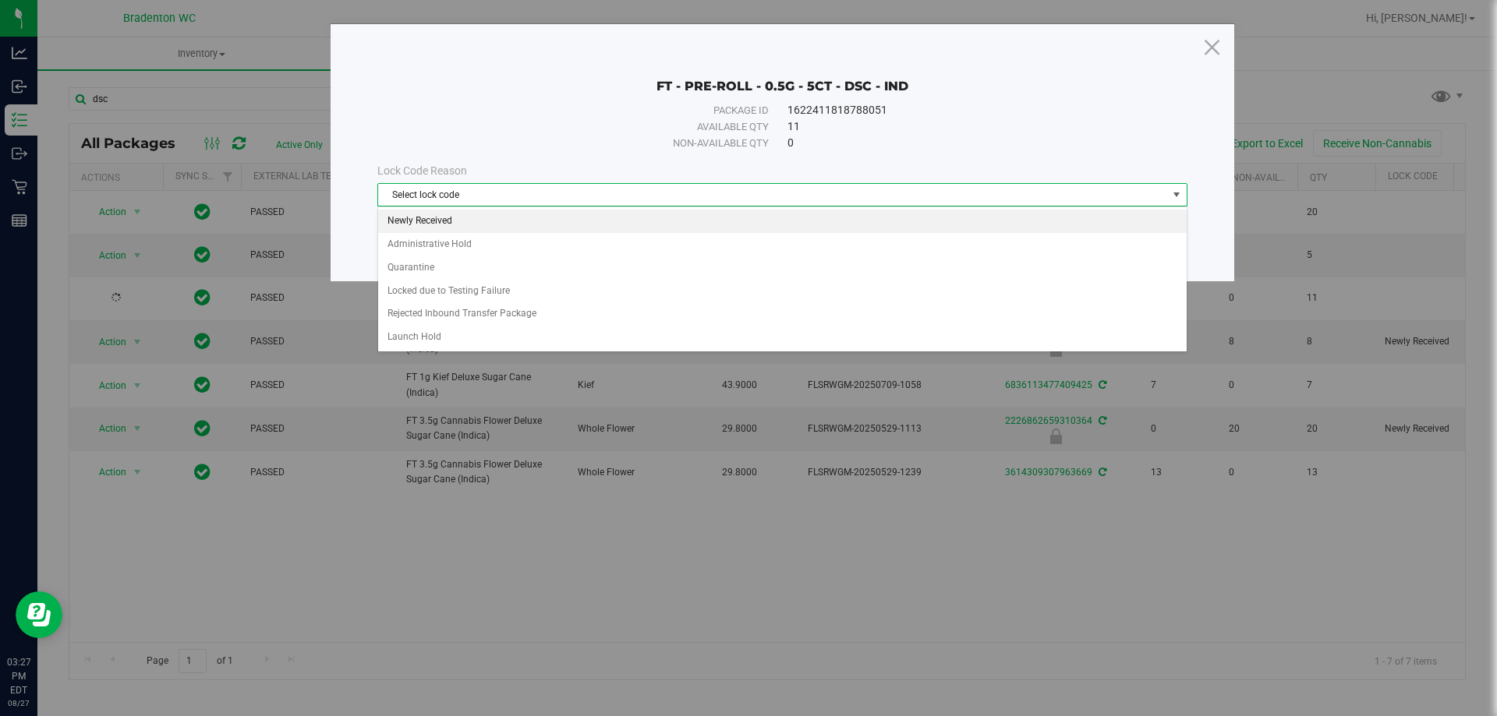
click at [547, 222] on li "Newly Received" at bounding box center [782, 221] width 808 height 23
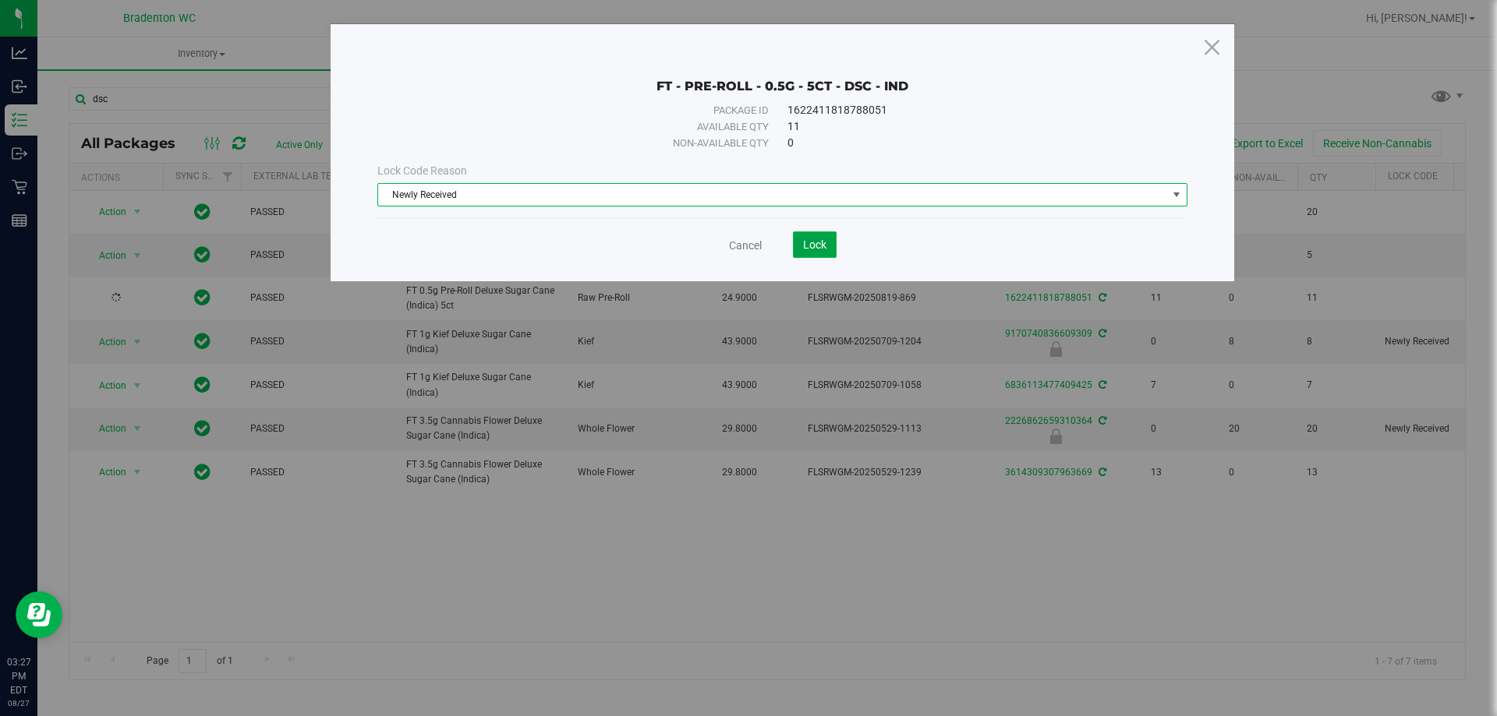
click at [825, 247] on span "Lock" at bounding box center [814, 245] width 23 height 12
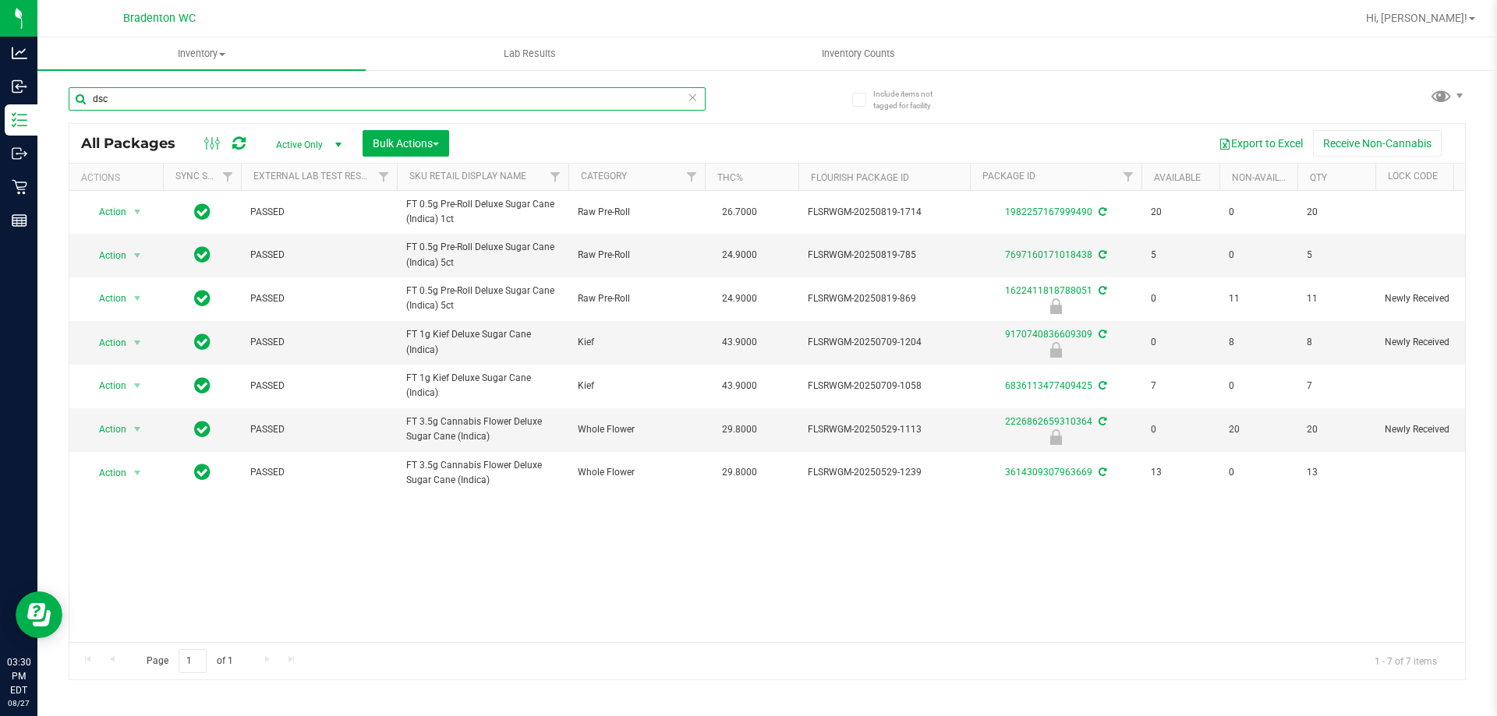
click at [187, 98] on input "dsc" at bounding box center [387, 98] width 637 height 23
type input "d"
type input "-684"
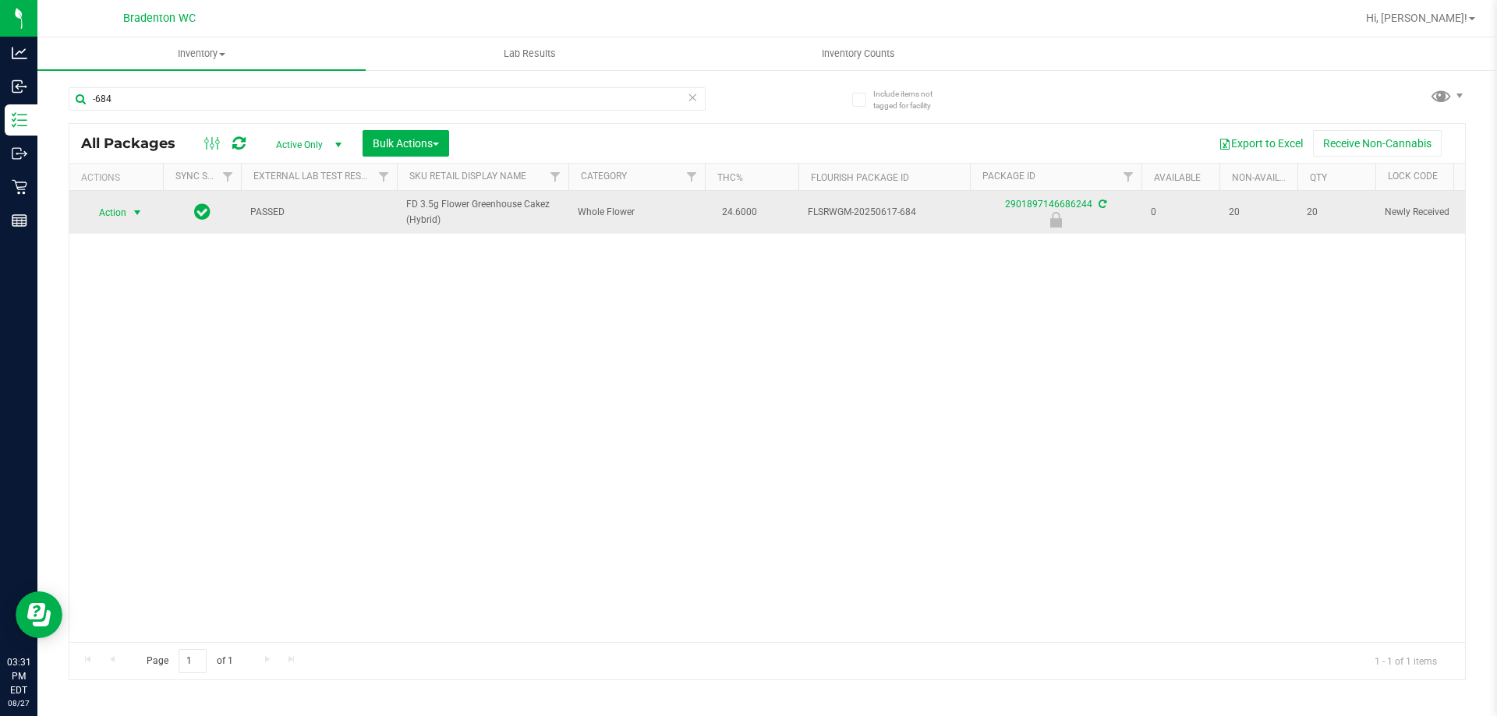
click at [136, 211] on span "select" at bounding box center [137, 213] width 12 height 12
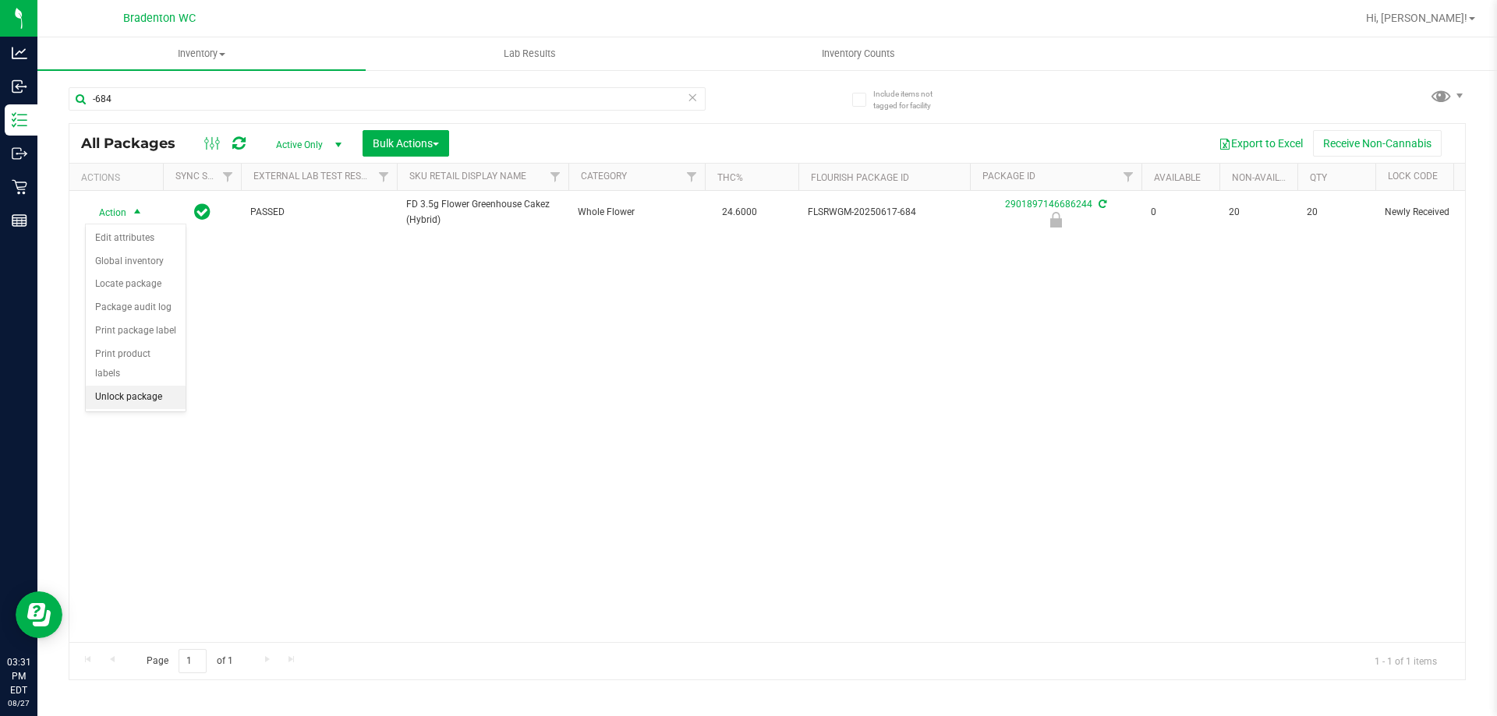
click at [151, 386] on li "Unlock package" at bounding box center [136, 397] width 100 height 23
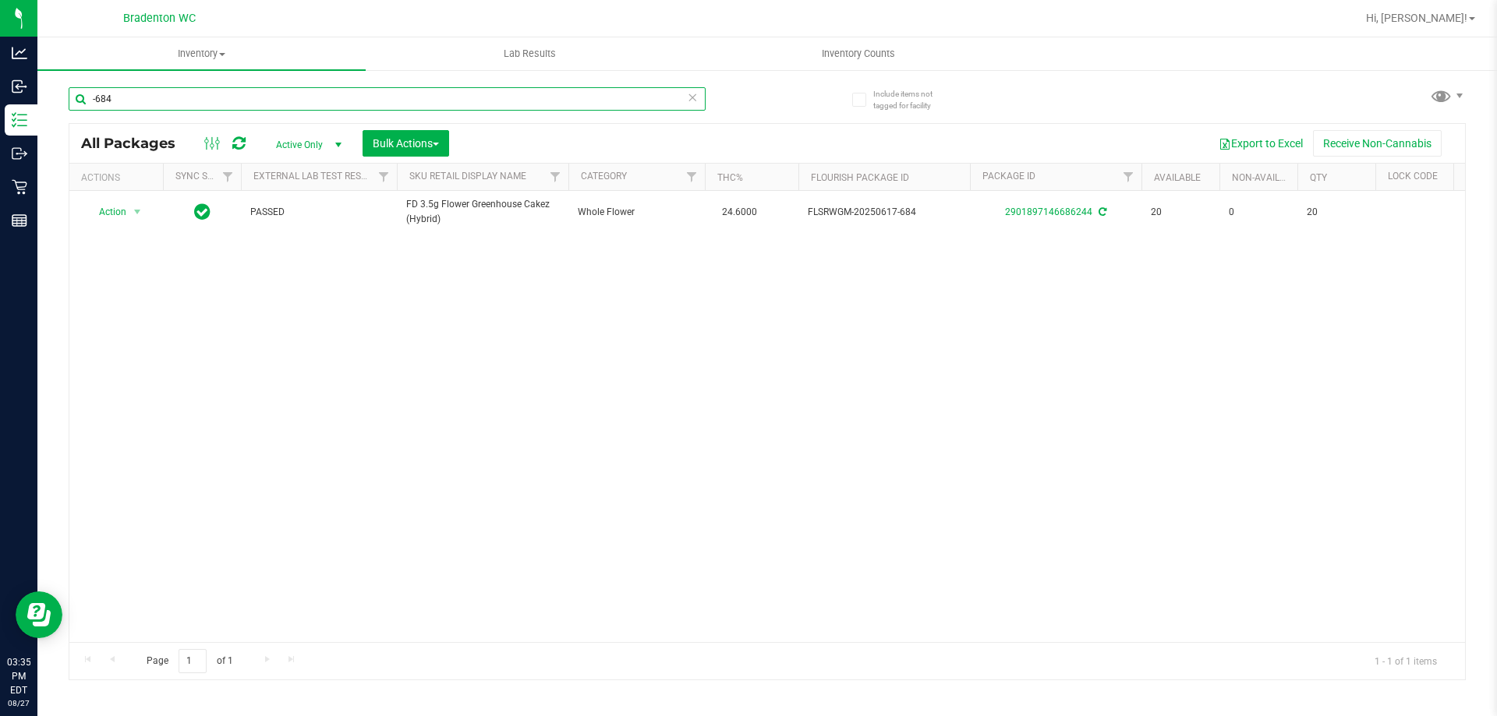
click at [158, 93] on input "-684" at bounding box center [387, 98] width 637 height 23
type input "-"
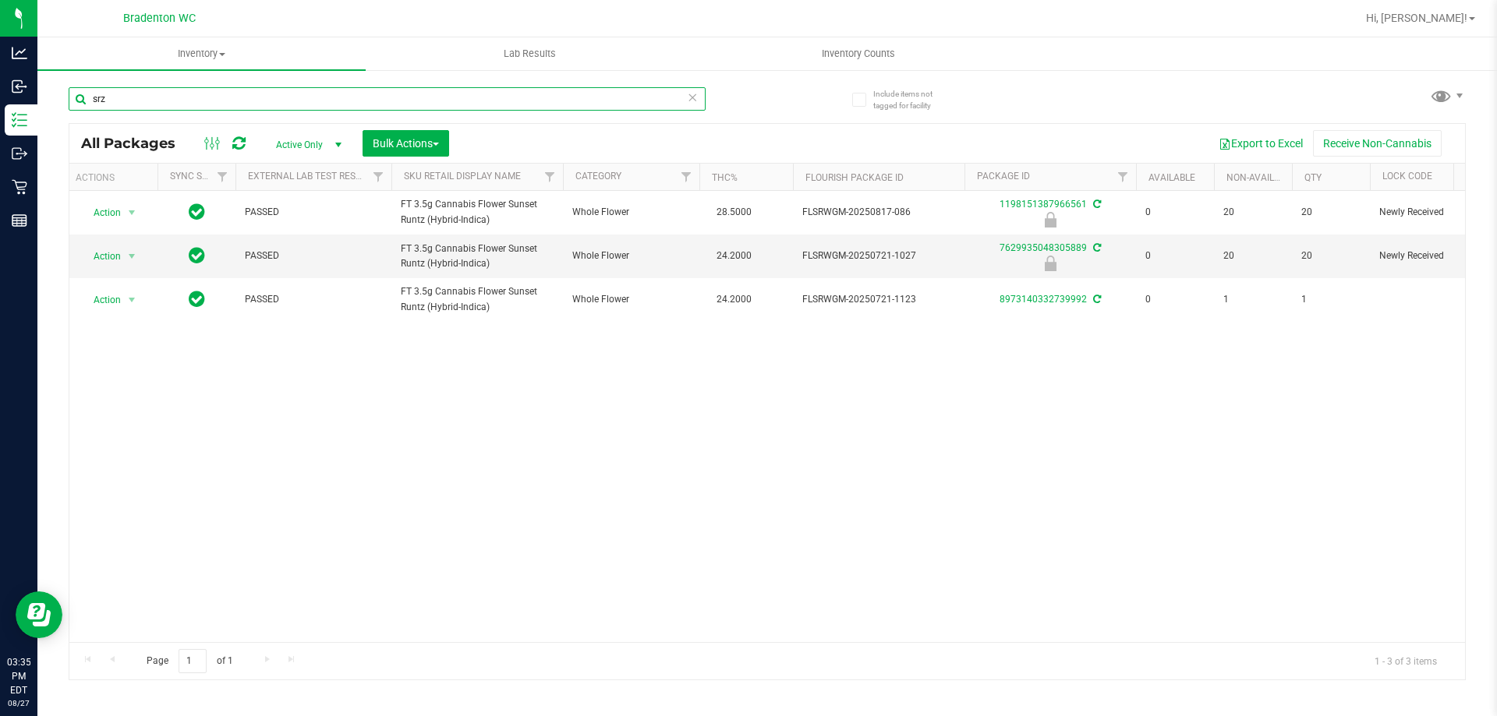
type input "srz"
click at [696, 98] on icon at bounding box center [692, 96] width 11 height 19
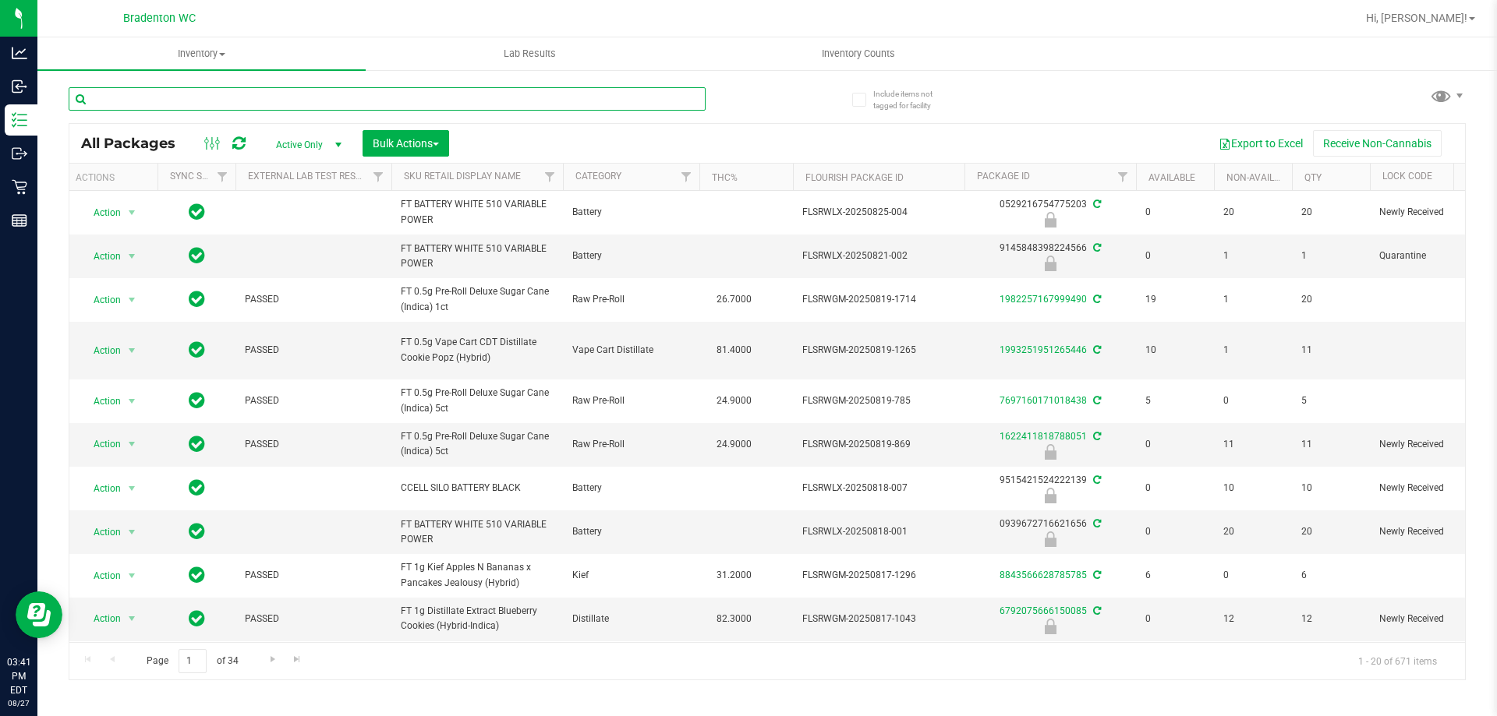
click at [267, 87] on input "text" at bounding box center [387, 98] width 637 height 23
click at [267, 89] on input "text" at bounding box center [387, 98] width 637 height 23
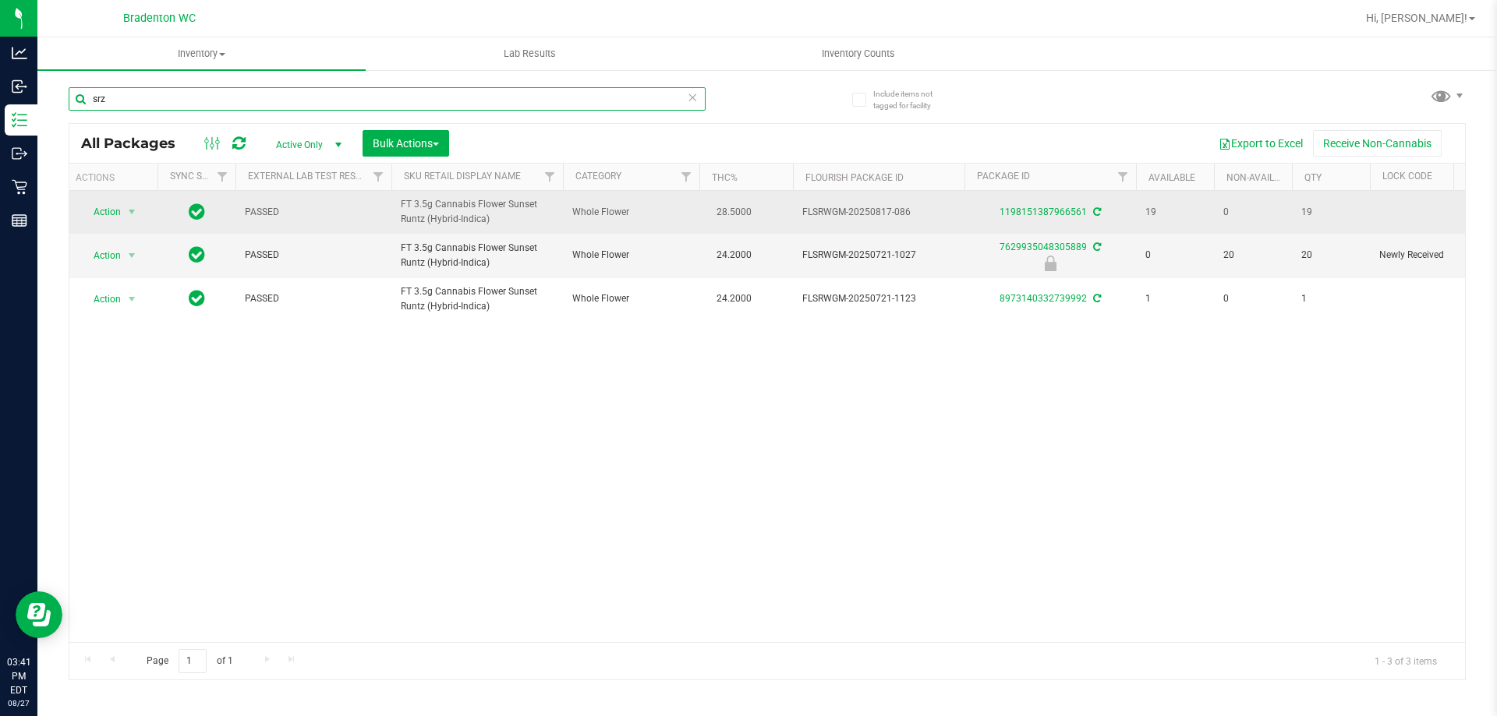
type input "srz"
click at [104, 217] on span "Action" at bounding box center [101, 212] width 42 height 22
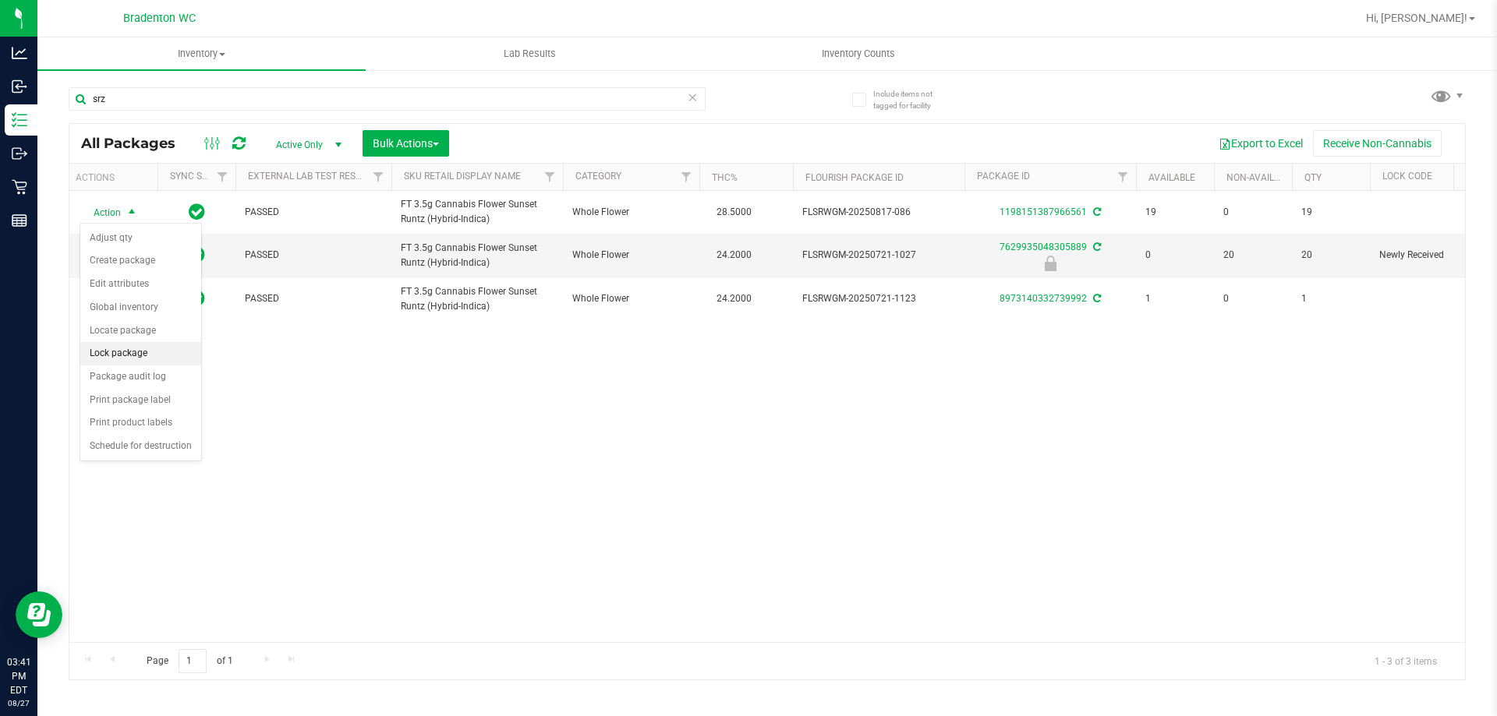
click at [101, 355] on li "Lock package" at bounding box center [140, 353] width 121 height 23
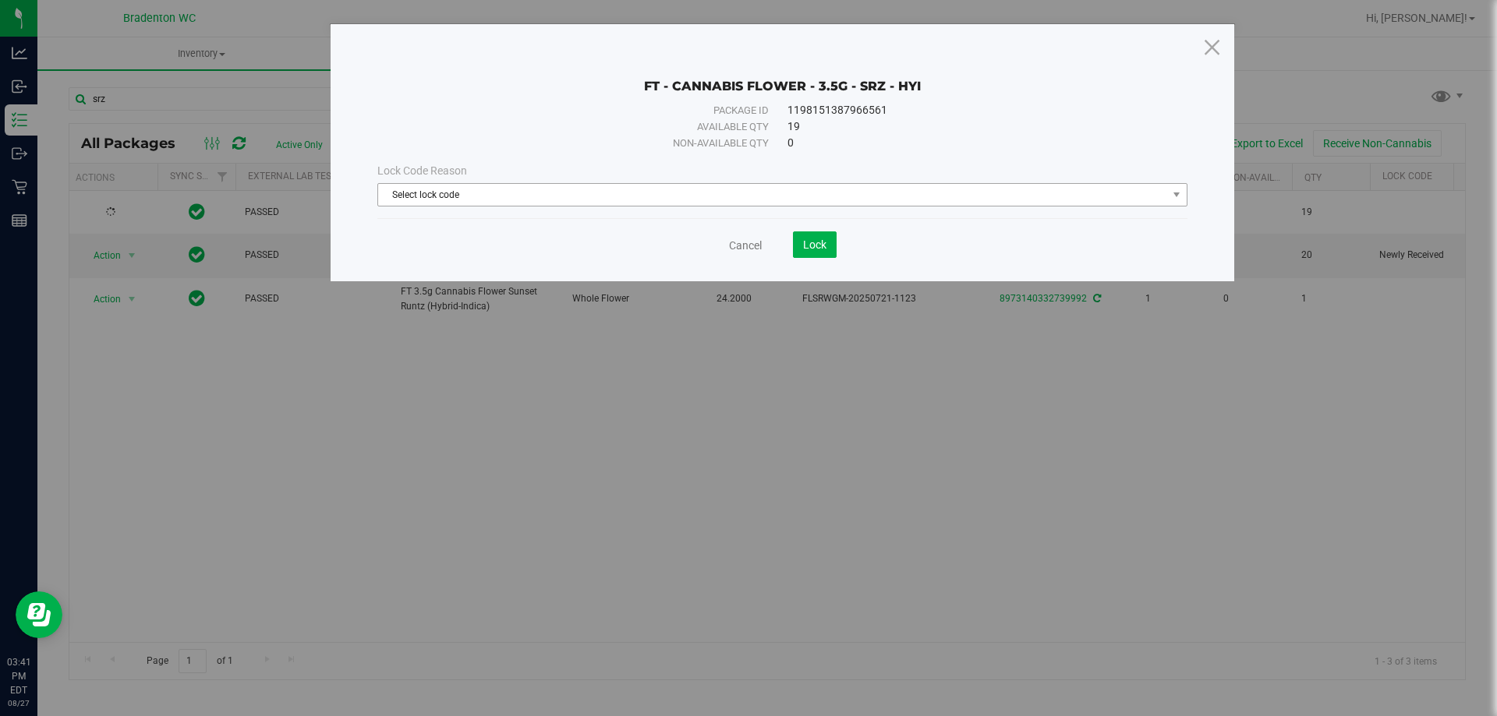
click at [530, 193] on span "Select lock code" at bounding box center [772, 195] width 789 height 22
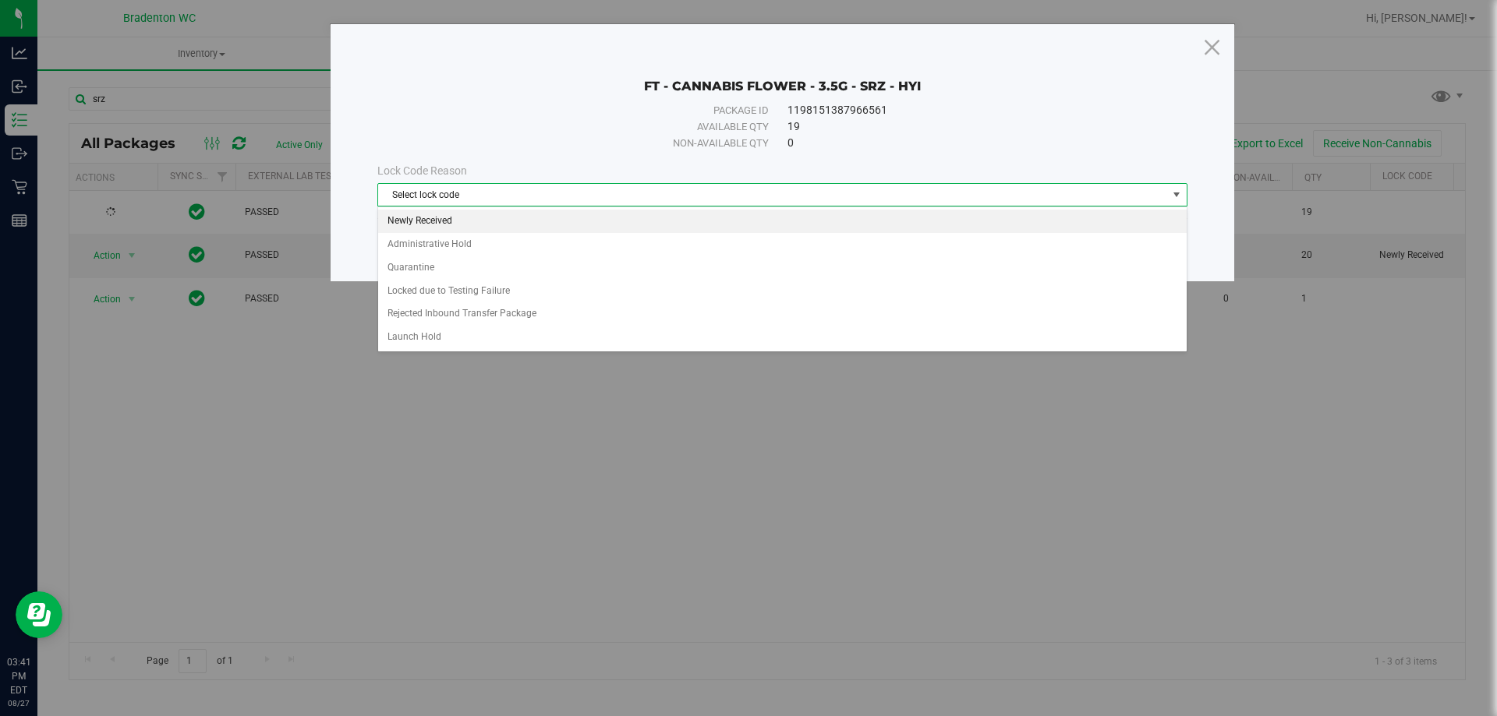
click at [438, 221] on li "Newly Received" at bounding box center [782, 221] width 808 height 23
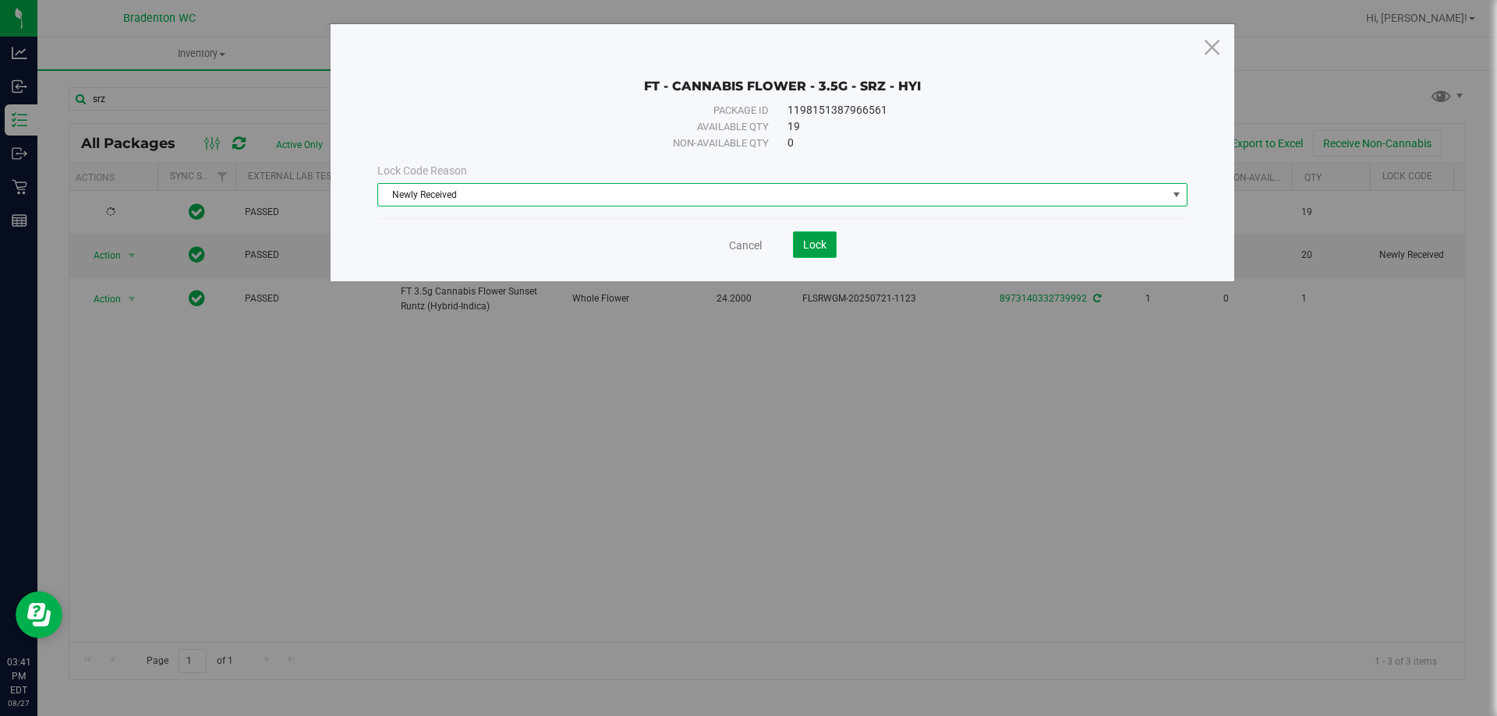
click at [813, 245] on span "Lock" at bounding box center [814, 245] width 23 height 12
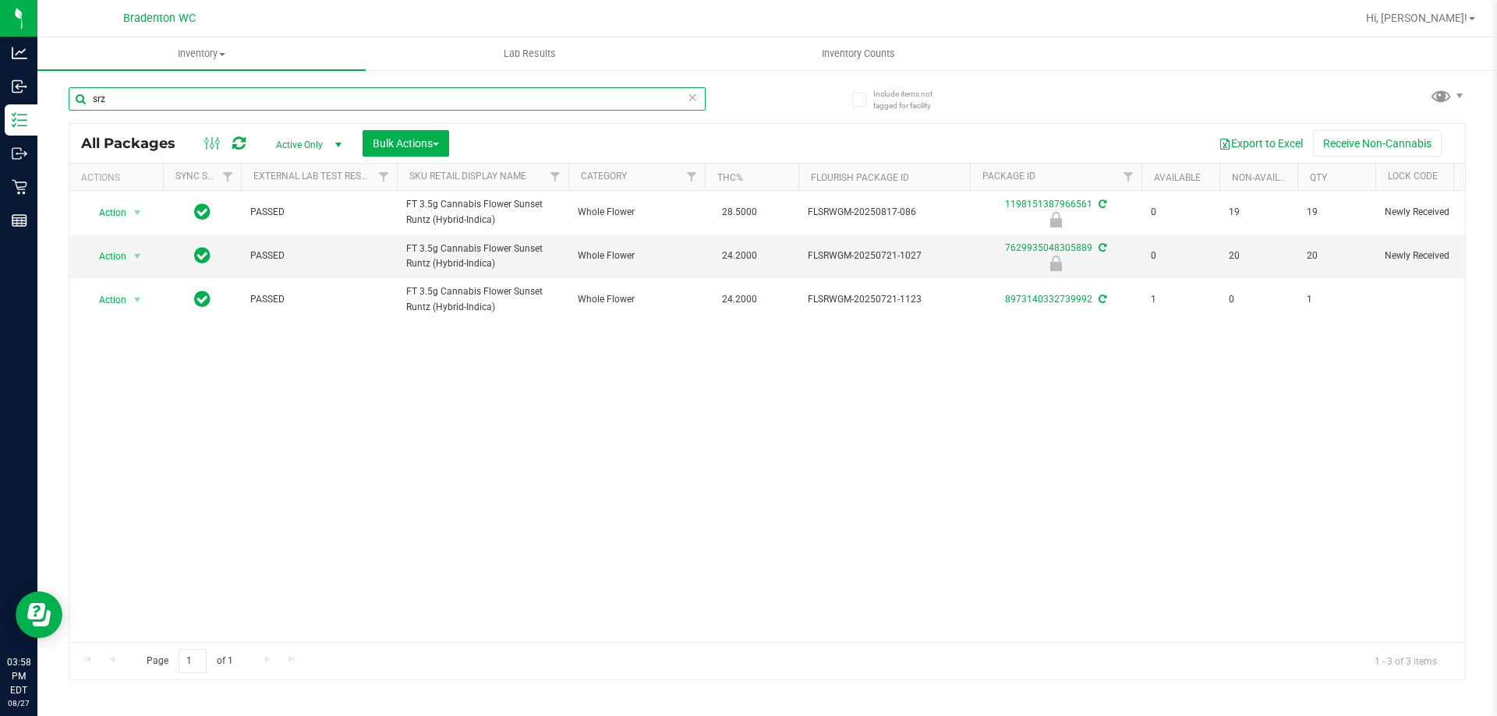
click at [171, 98] on input "srz" at bounding box center [387, 98] width 637 height 23
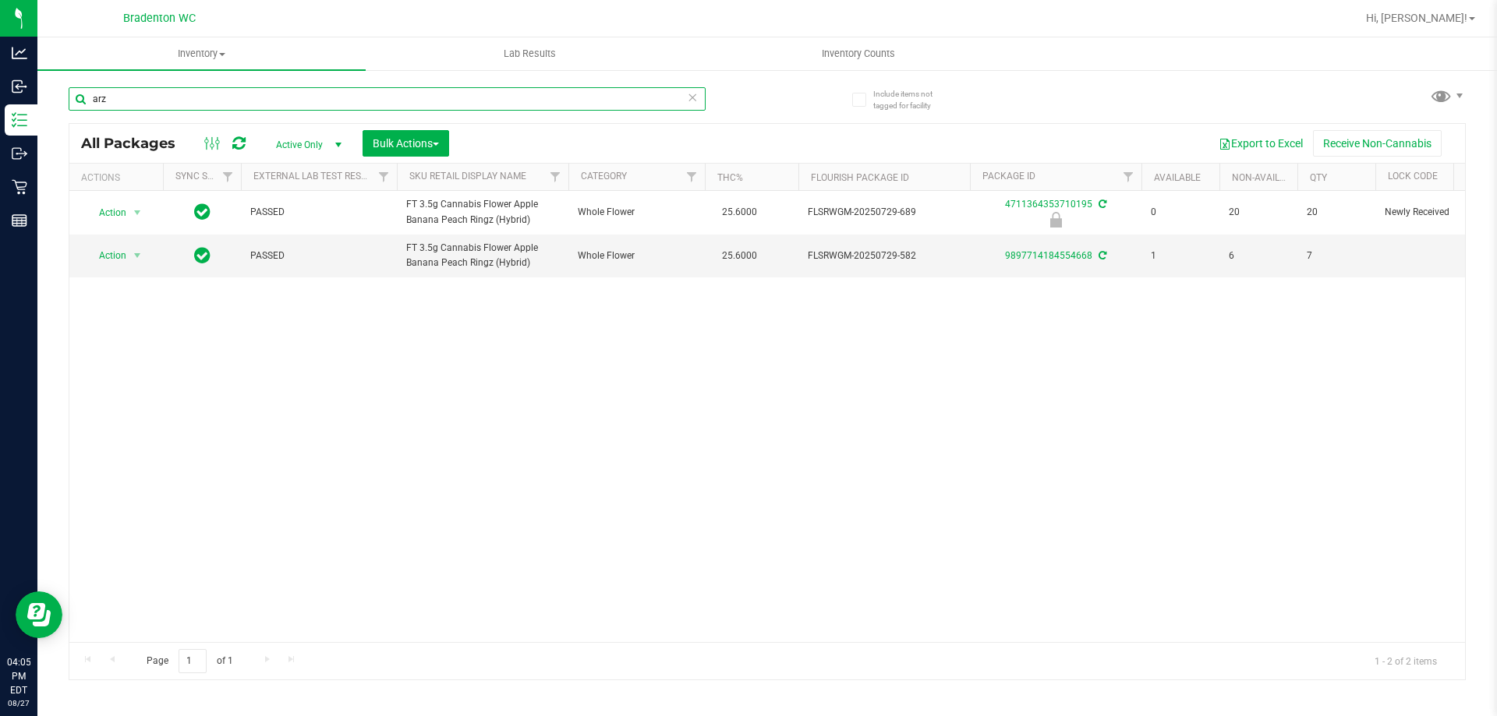
click at [296, 103] on input "arz" at bounding box center [387, 98] width 637 height 23
type input "a"
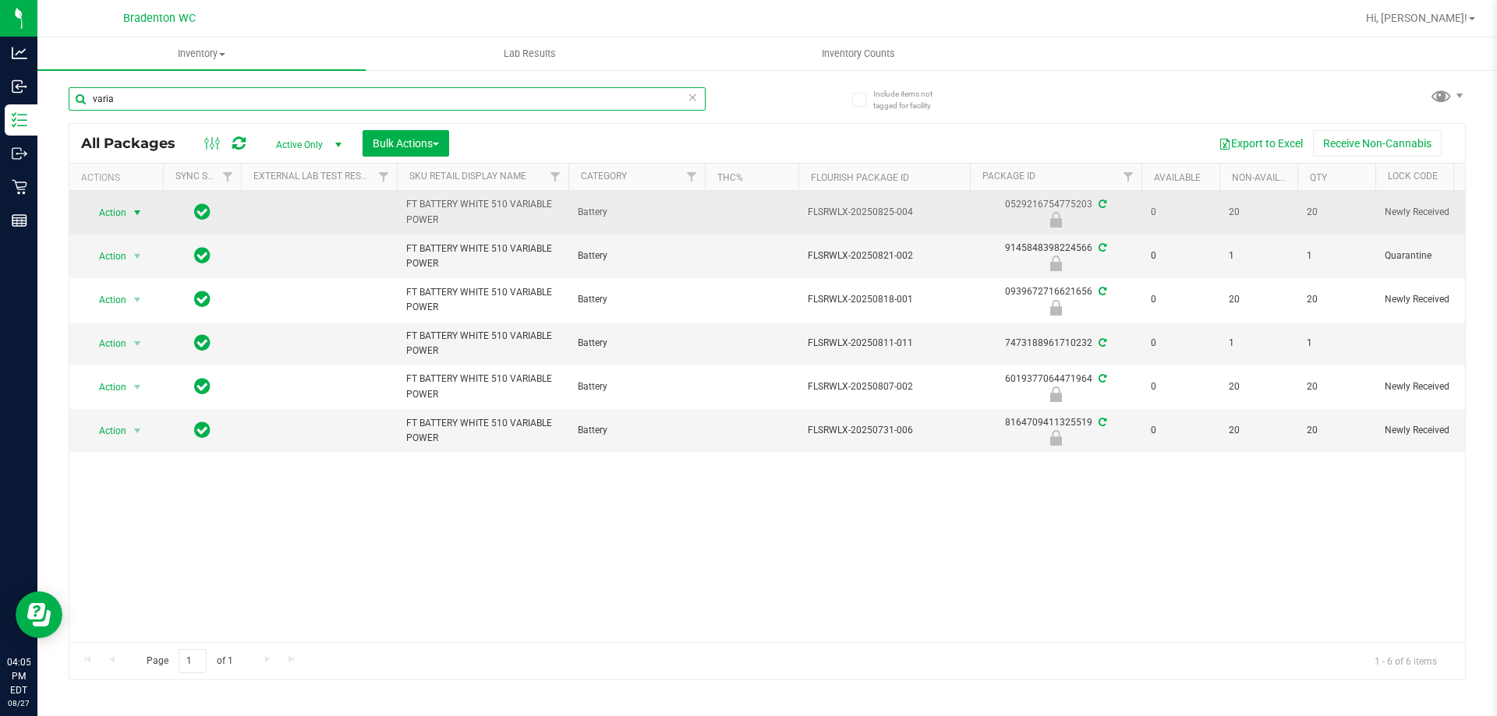
type input "varia"
click at [121, 215] on span "Action" at bounding box center [106, 213] width 42 height 22
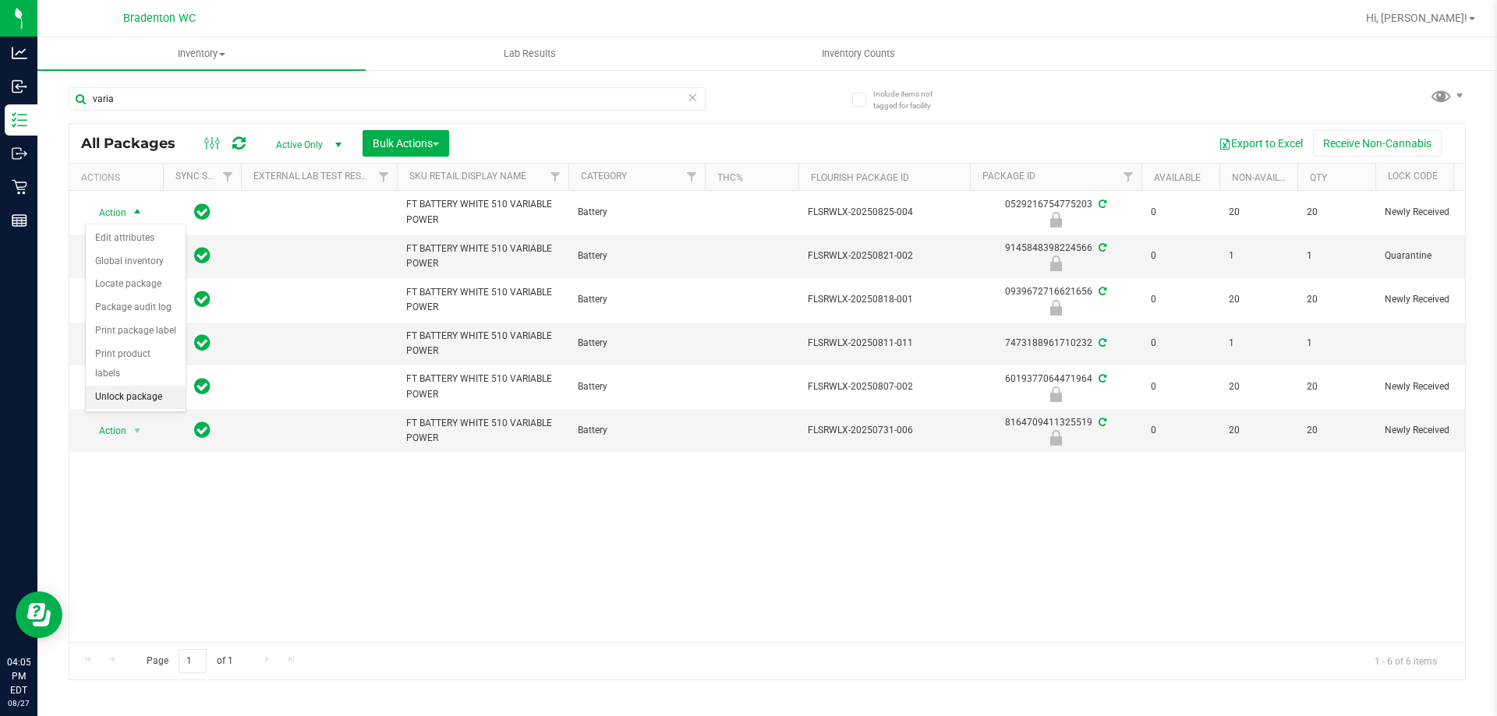
click at [150, 386] on li "Unlock package" at bounding box center [136, 397] width 100 height 23
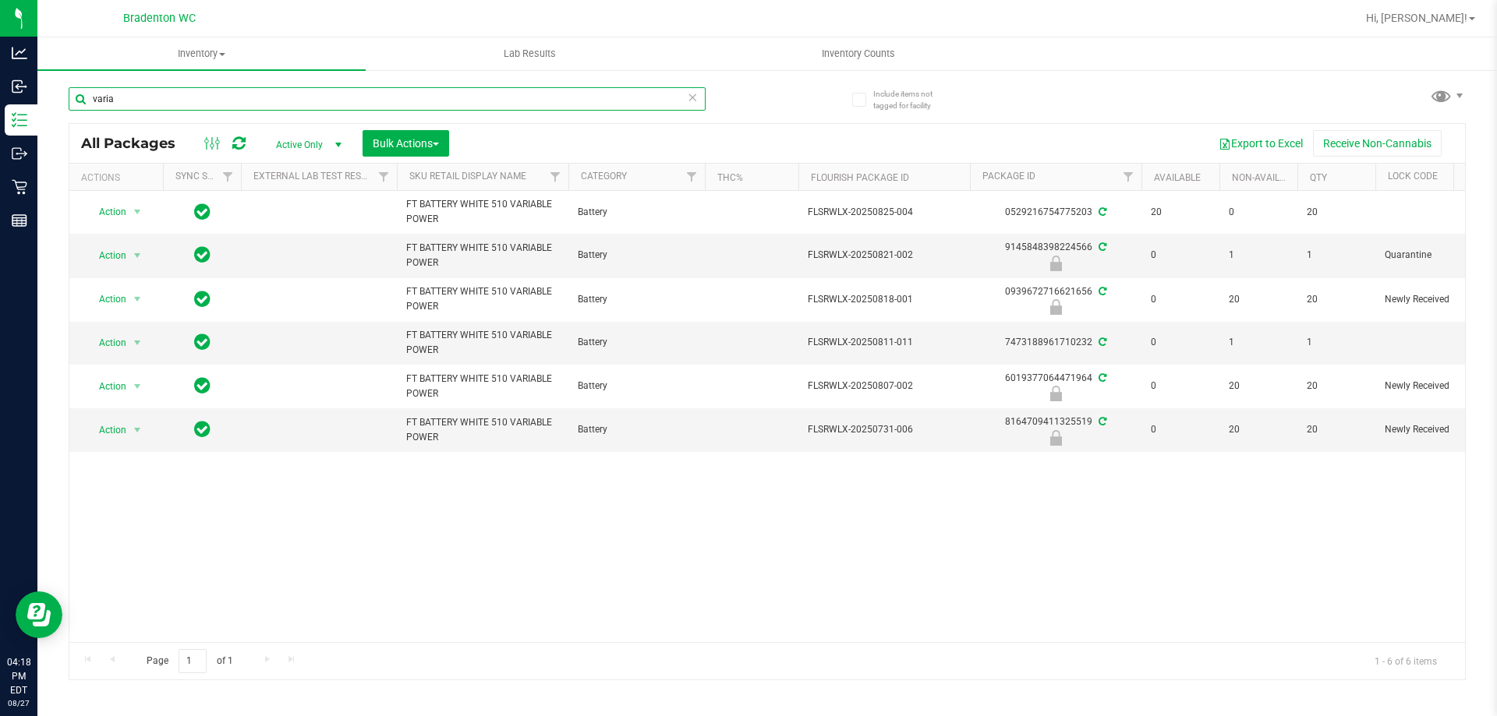
click at [136, 104] on input "varia" at bounding box center [387, 98] width 637 height 23
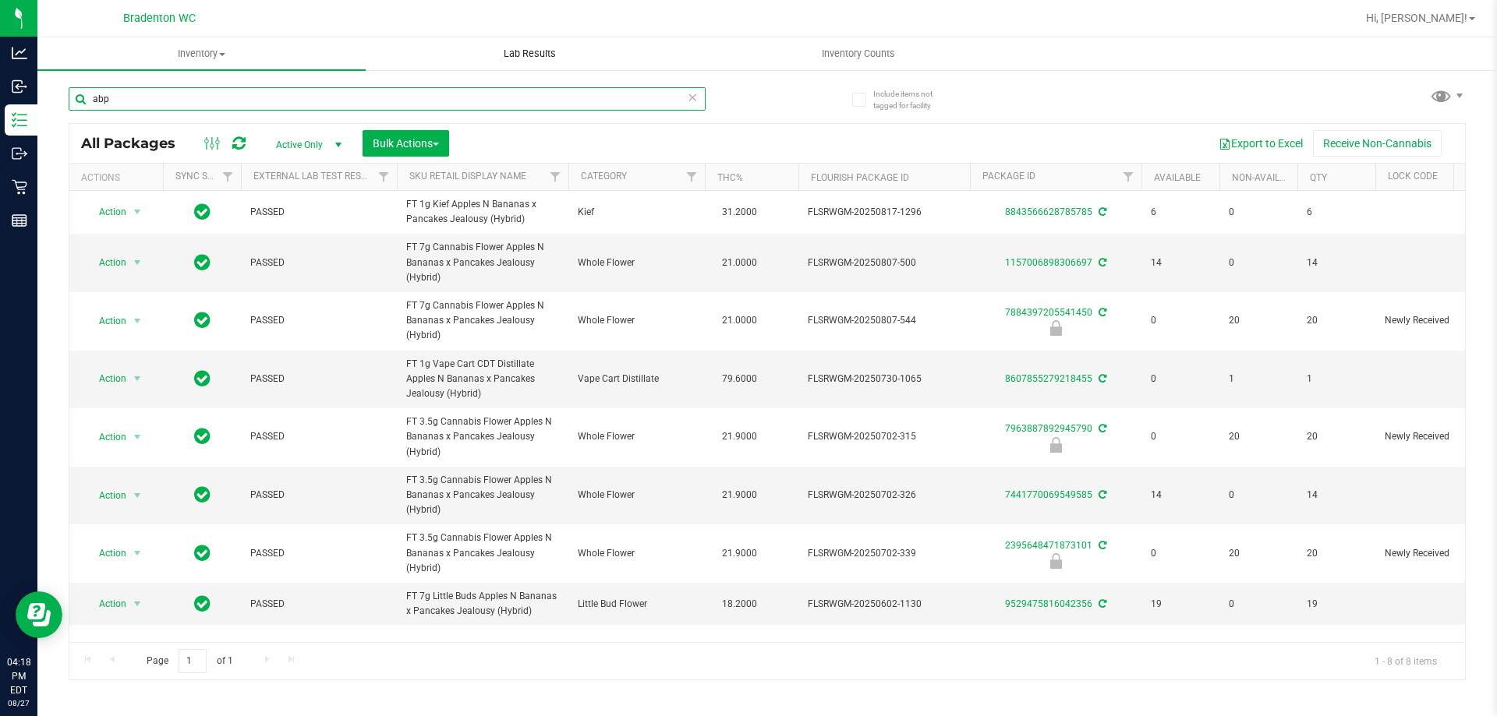
type input "abp"
